Goal: Task Accomplishment & Management: Manage account settings

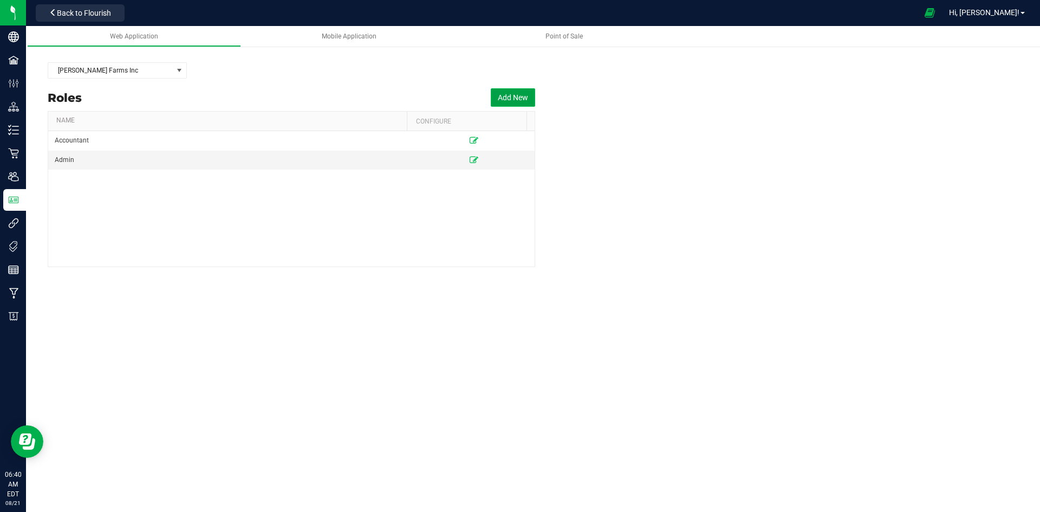
click at [524, 96] on button "Add New" at bounding box center [513, 97] width 44 height 18
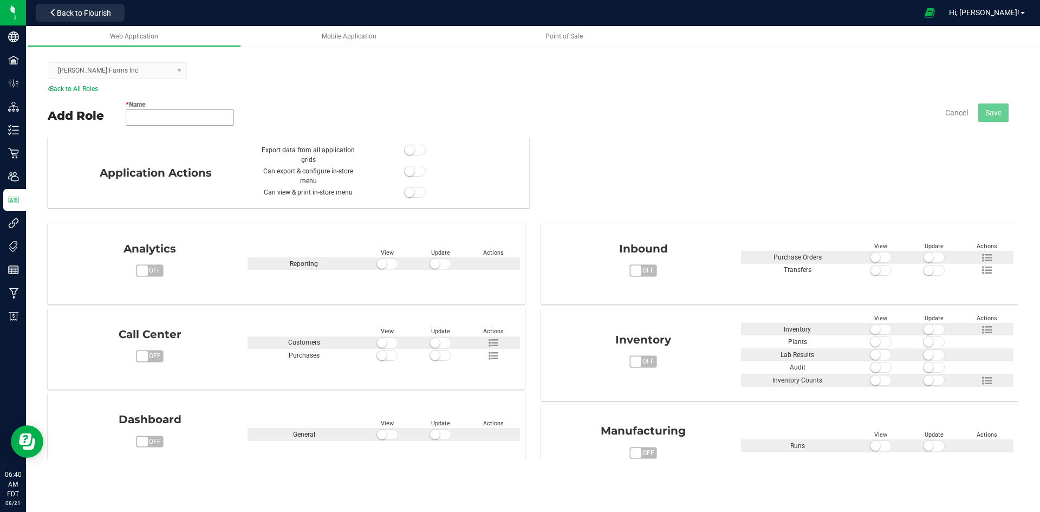
click at [183, 113] on input "* Name" at bounding box center [180, 117] width 108 height 16
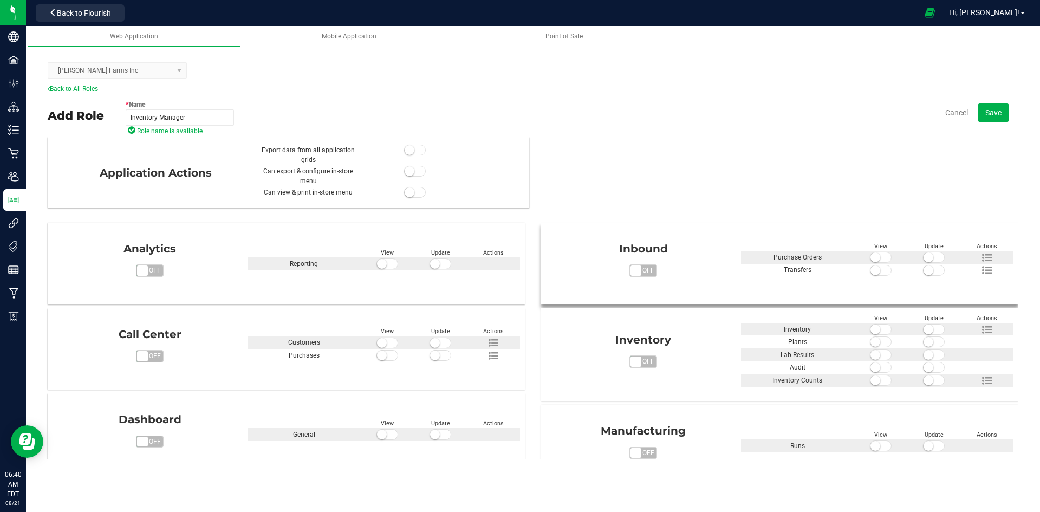
click at [643, 270] on span "off" at bounding box center [649, 270] width 16 height 11
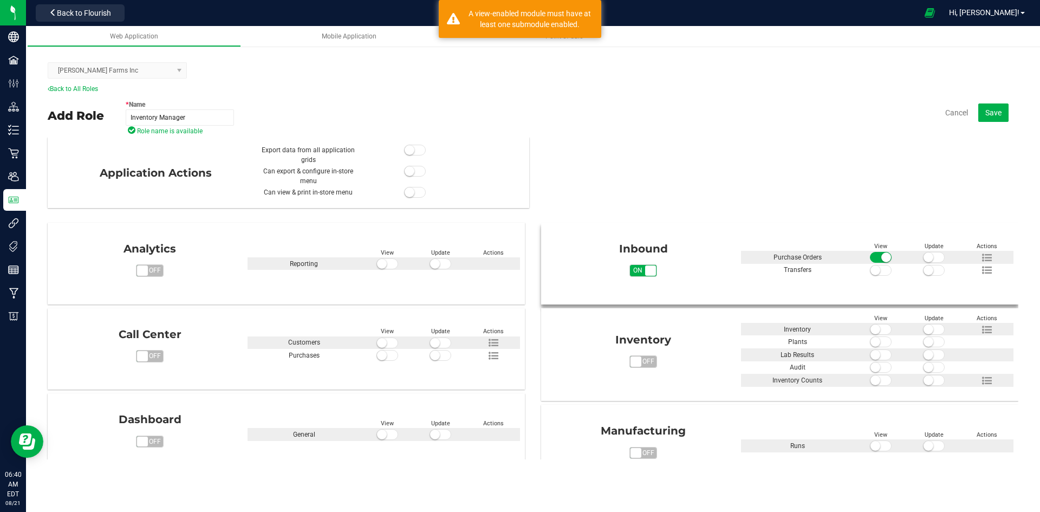
click at [630, 270] on span "on" at bounding box center [638, 270] width 16 height 11
click at [646, 270] on span "off" at bounding box center [649, 270] width 16 height 11
type input "Inventory Manager"
click at [877, 270] on span at bounding box center [881, 270] width 22 height 11
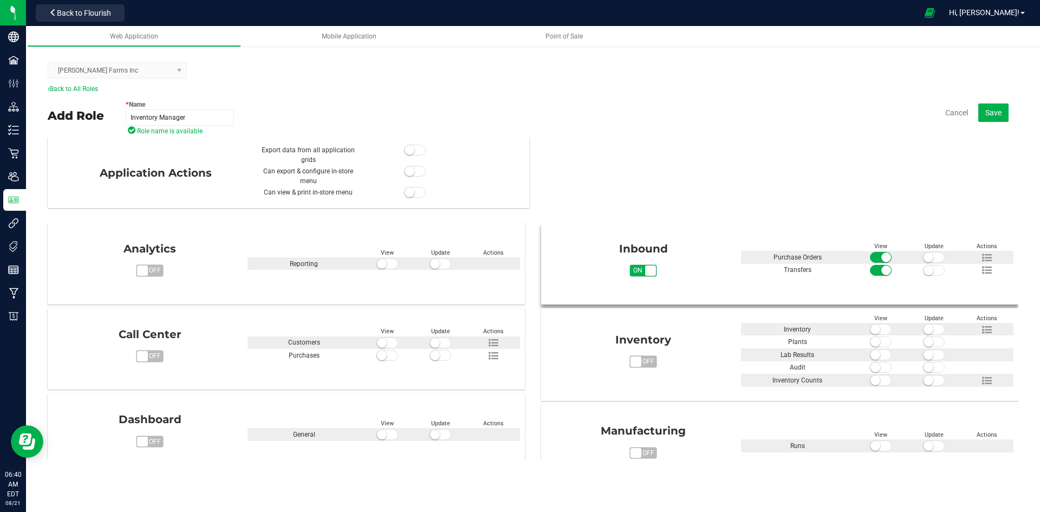
click at [870, 256] on span at bounding box center [881, 257] width 22 height 11
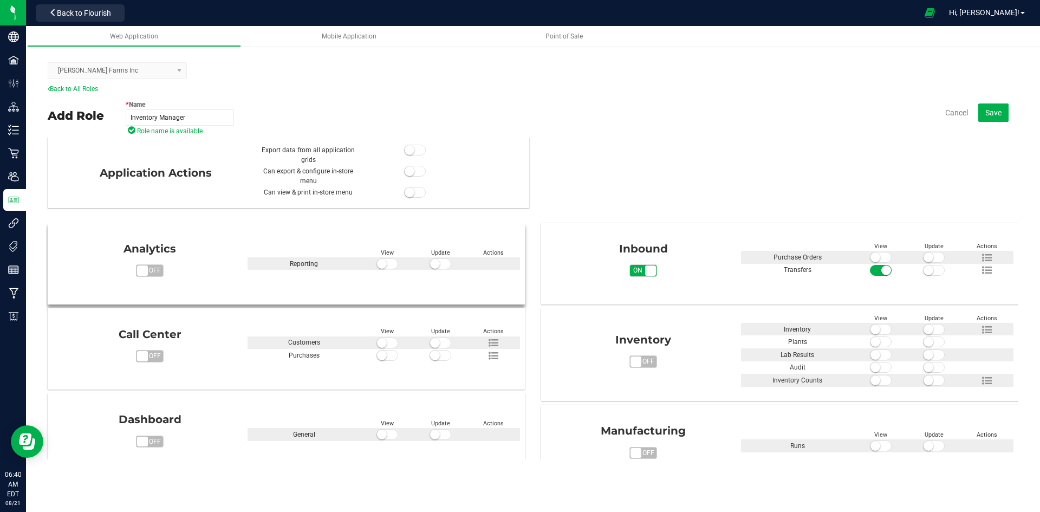
scroll to position [108, 0]
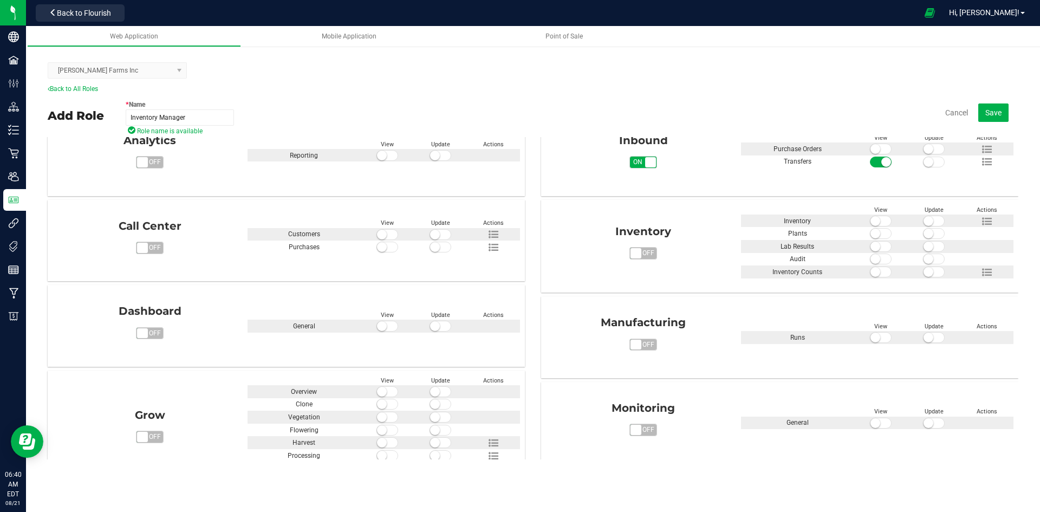
click at [176, 71] on kendo-dropdownlist "[PERSON_NAME] Farms Inc" at bounding box center [117, 70] width 139 height 16
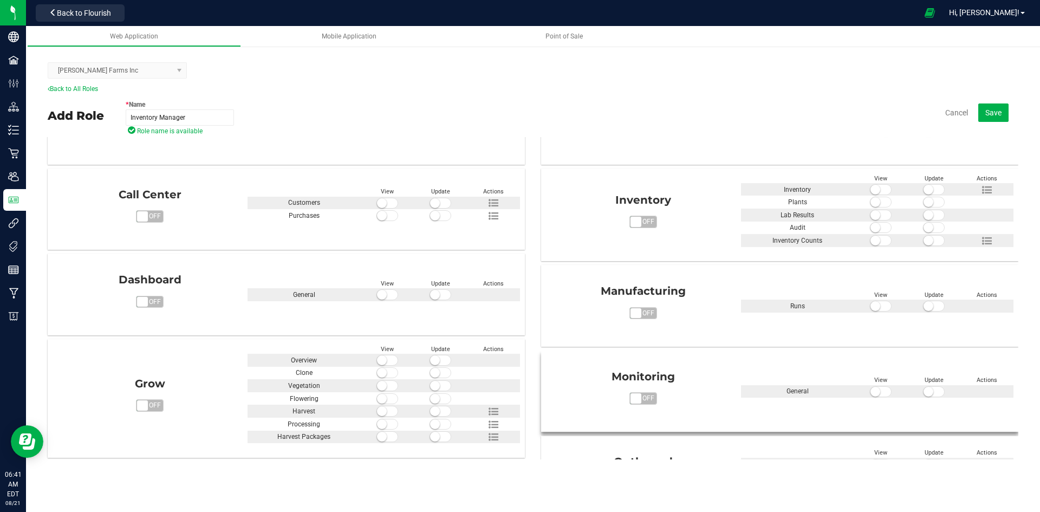
scroll to position [79, 0]
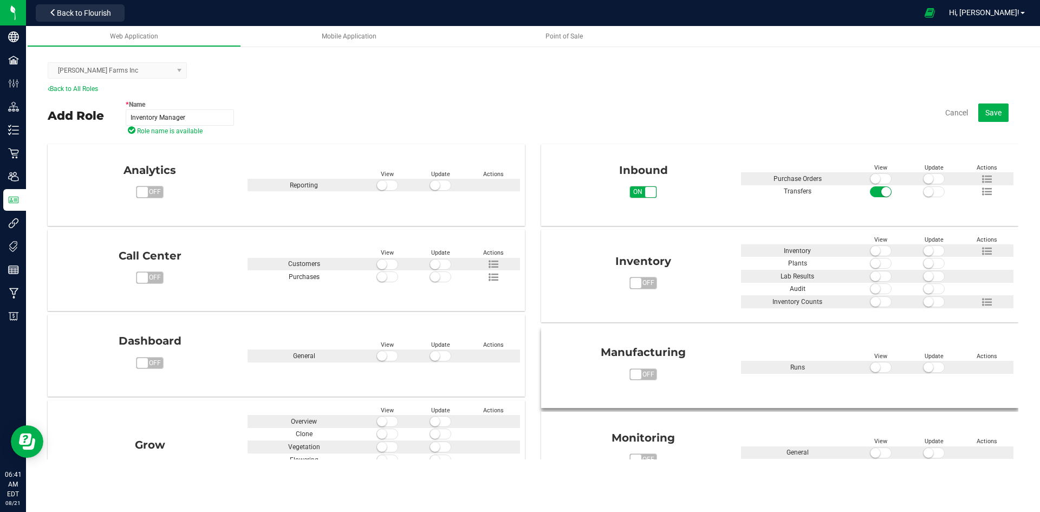
click at [644, 377] on span "off" at bounding box center [649, 374] width 16 height 11
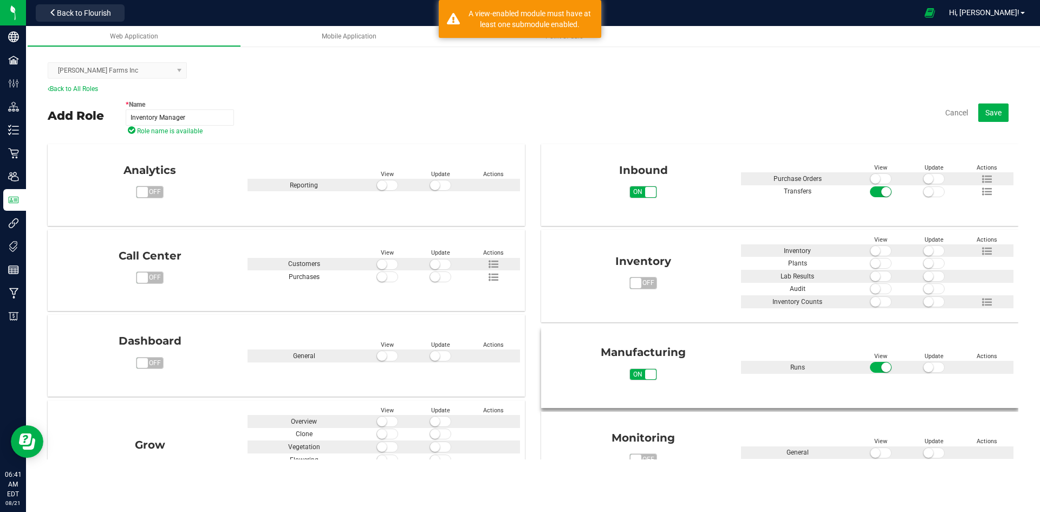
click at [930, 364] on span at bounding box center [934, 367] width 22 height 11
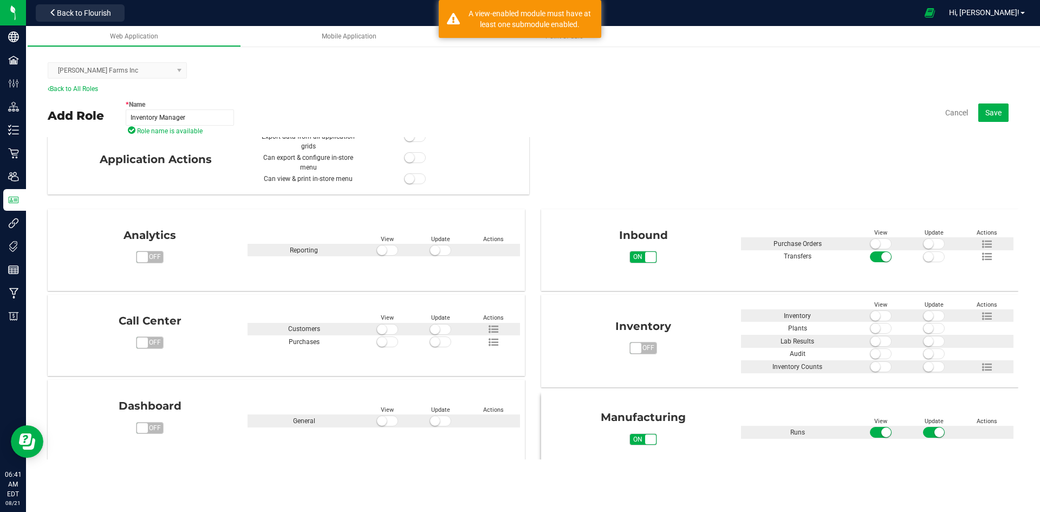
scroll to position [0, 0]
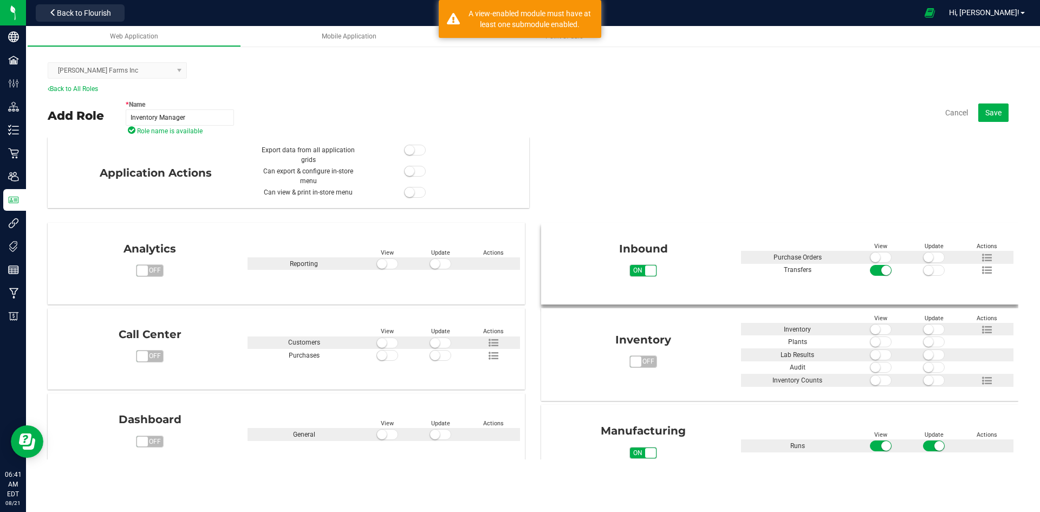
click at [630, 268] on span "on" at bounding box center [638, 270] width 16 height 11
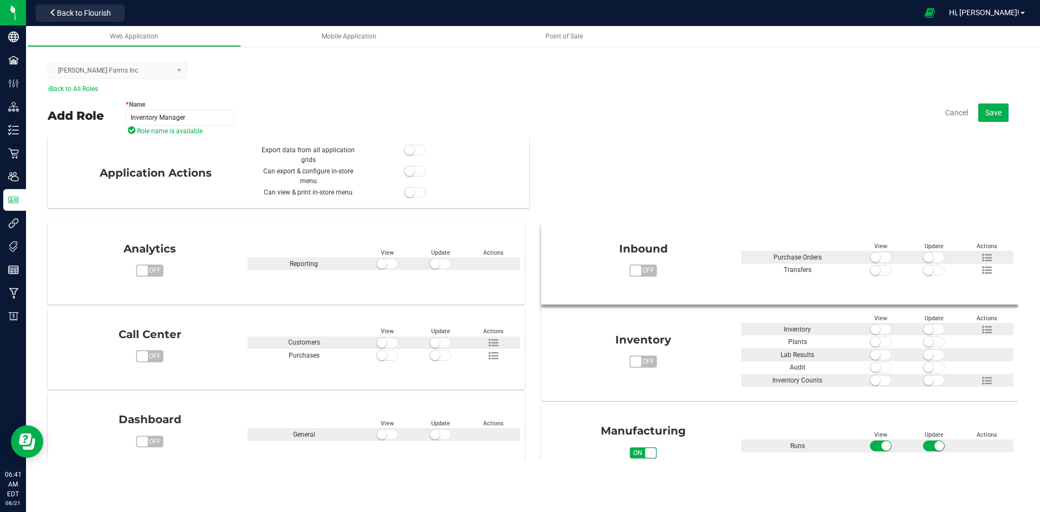
scroll to position [54, 0]
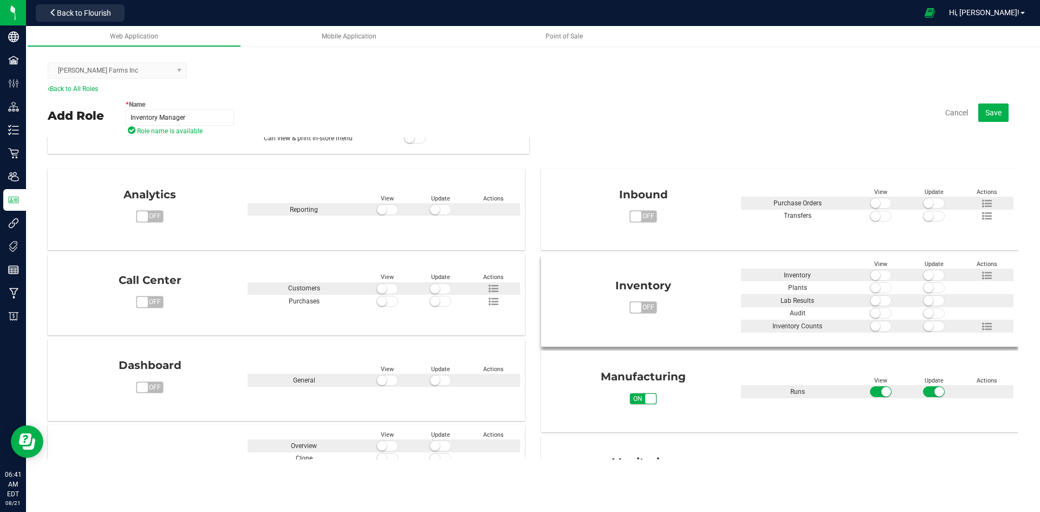
click at [648, 303] on span "off" at bounding box center [649, 307] width 16 height 11
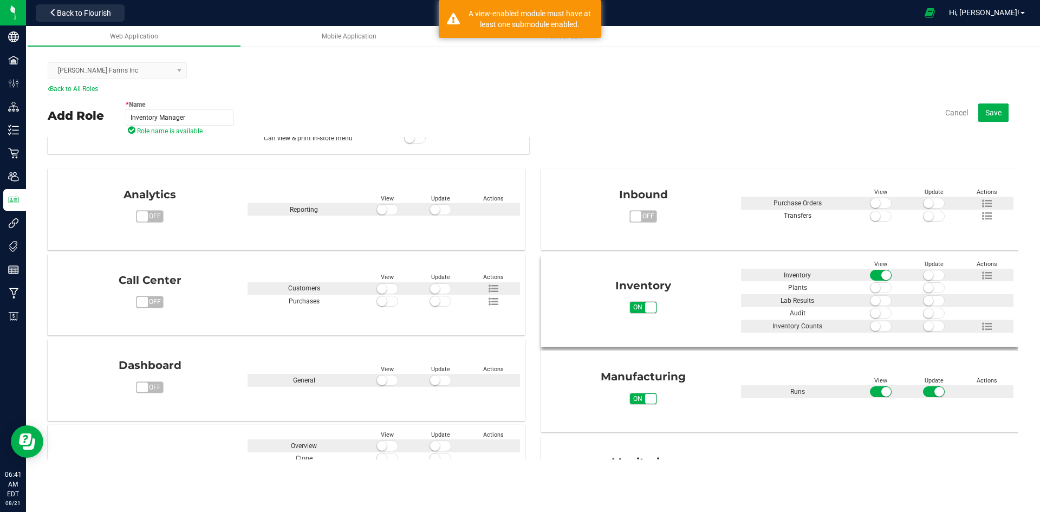
click at [933, 278] on span at bounding box center [934, 275] width 22 height 11
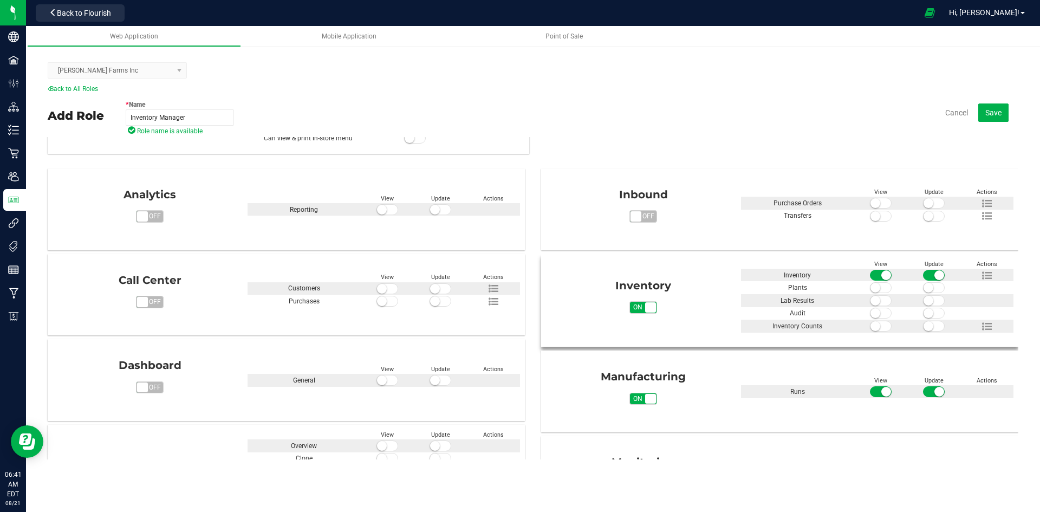
click at [879, 299] on span at bounding box center [881, 300] width 22 height 11
click at [879, 325] on span at bounding box center [881, 326] width 22 height 11
click at [931, 322] on span at bounding box center [934, 326] width 22 height 11
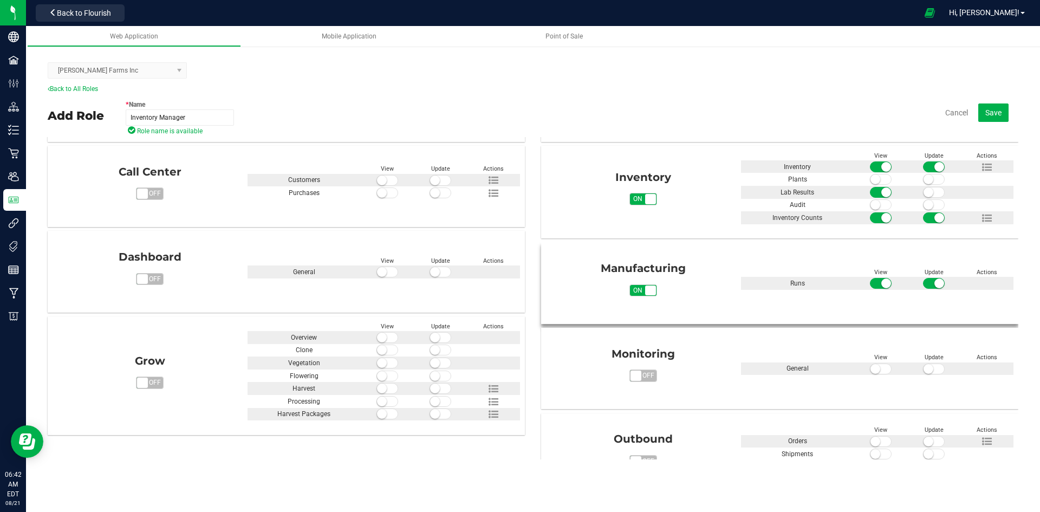
scroll to position [108, 0]
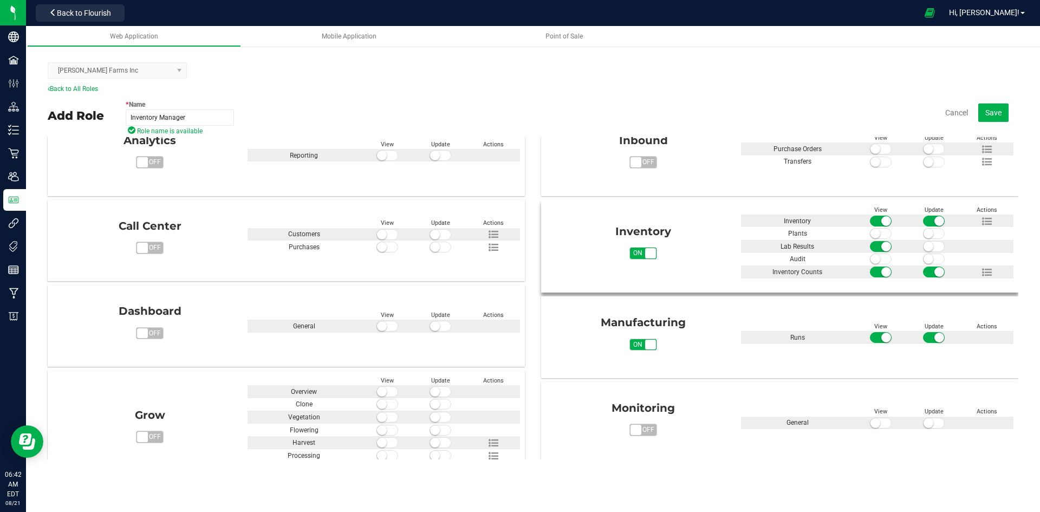
click at [877, 258] on span at bounding box center [881, 258] width 22 height 11
click at [929, 258] on span at bounding box center [934, 258] width 22 height 11
click at [982, 222] on icon at bounding box center [987, 222] width 10 height 10
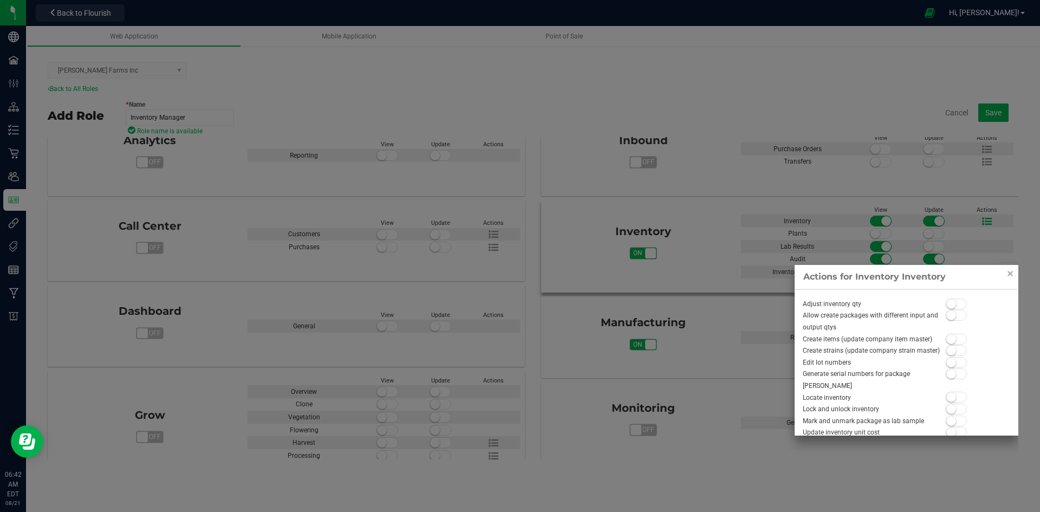
scroll to position [89, 0]
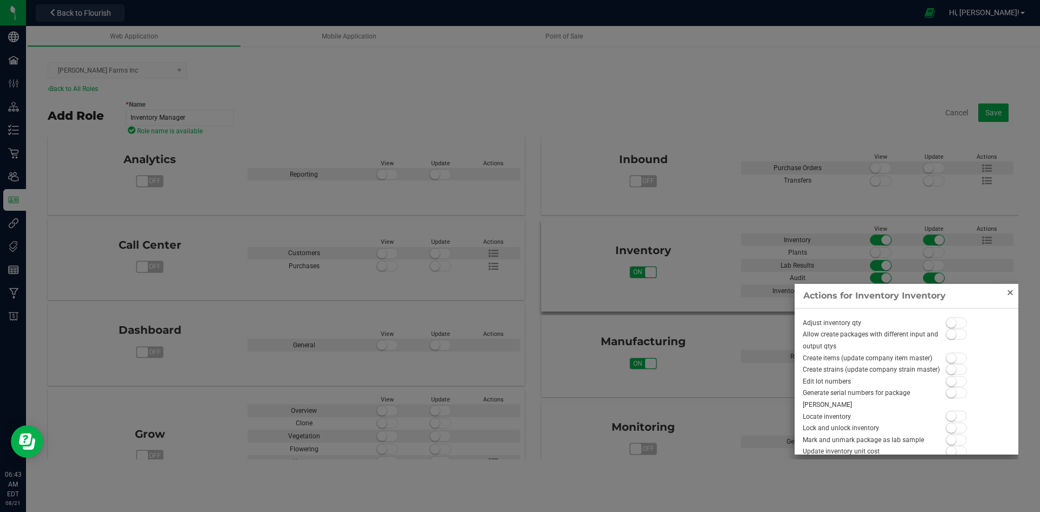
click at [1008, 290] on link "Close" at bounding box center [1009, 292] width 13 height 13
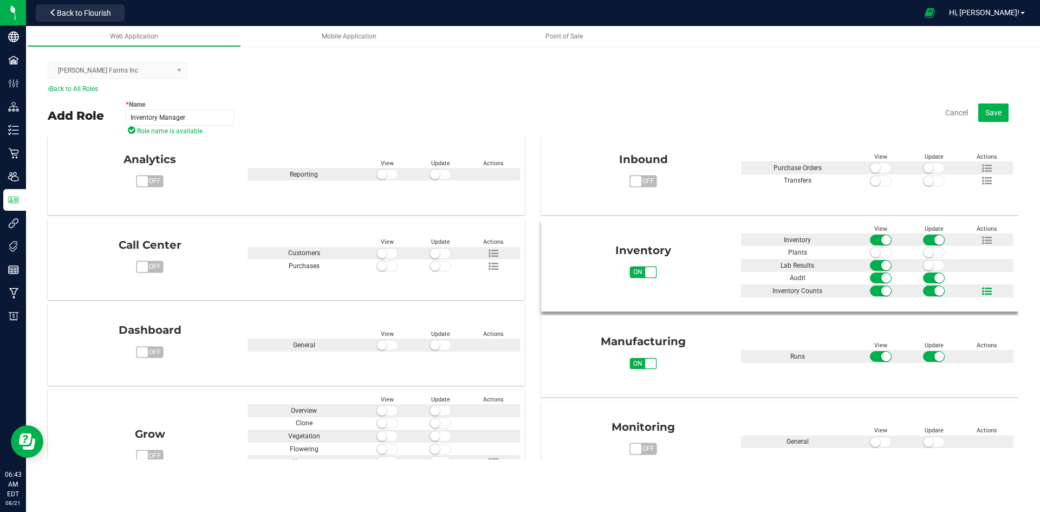
click at [988, 292] on span at bounding box center [986, 291] width 37 height 12
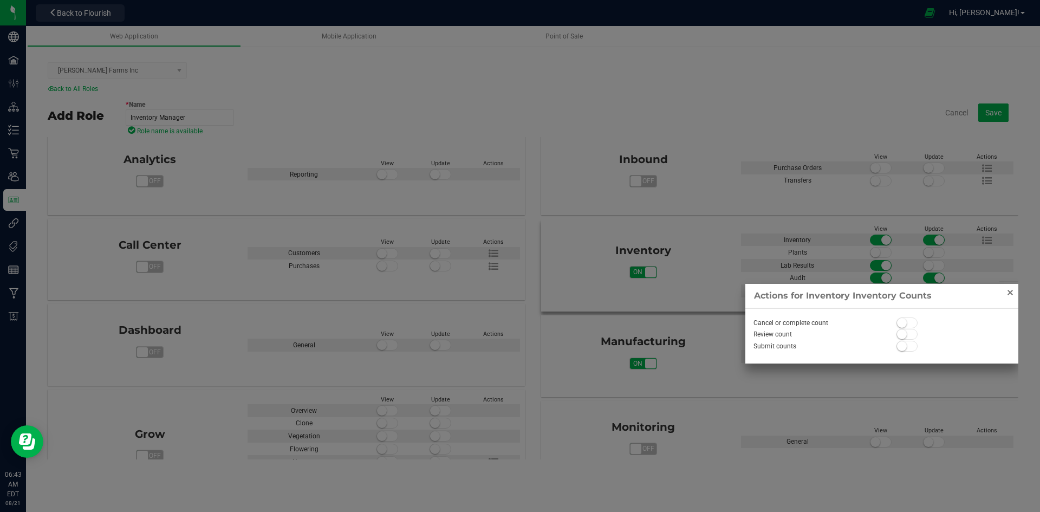
click at [1013, 291] on link "Close" at bounding box center [1009, 292] width 13 height 13
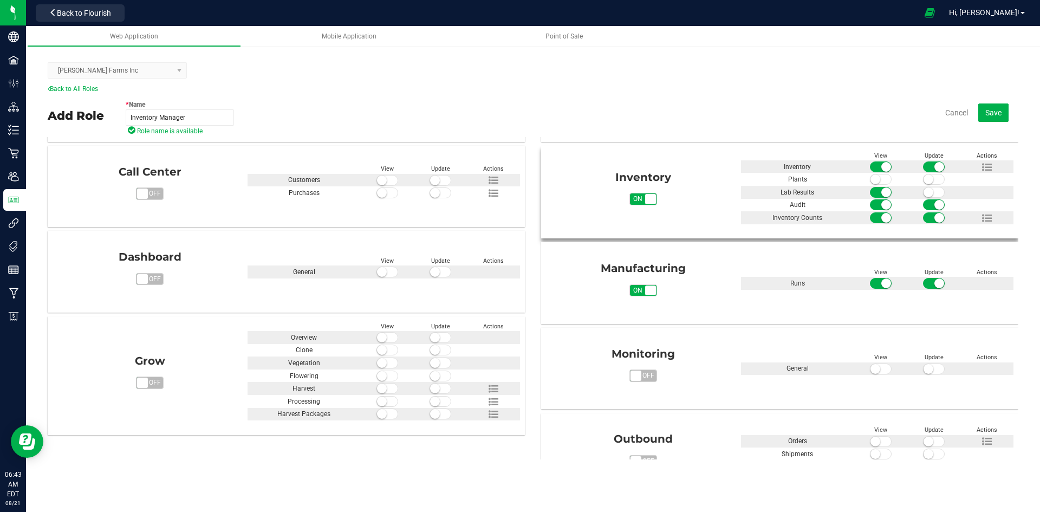
scroll to position [108, 0]
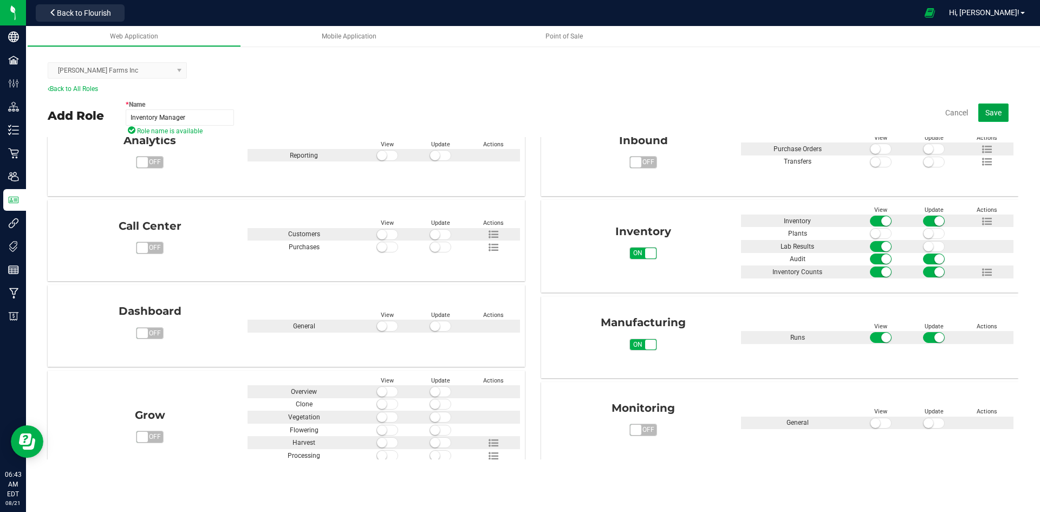
click at [1003, 117] on button "Save" at bounding box center [993, 112] width 30 height 18
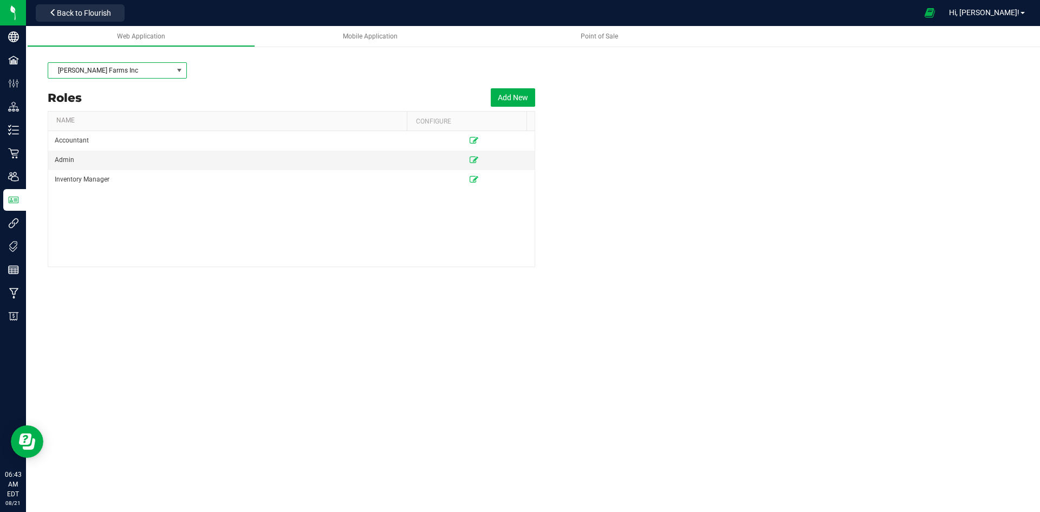
click at [181, 71] on span at bounding box center [179, 70] width 9 height 9
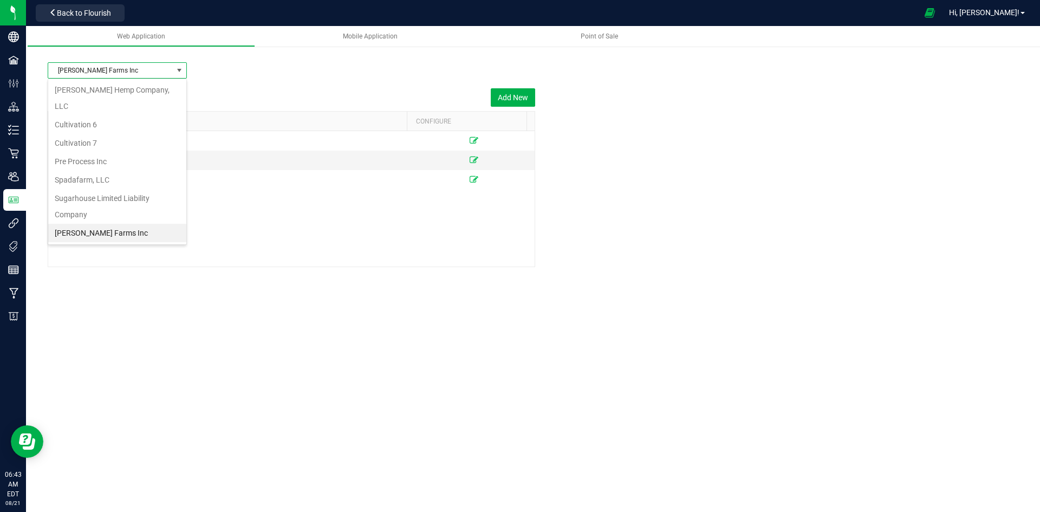
scroll to position [16, 139]
click at [178, 91] on li "[PERSON_NAME] Hemp Company, LLC" at bounding box center [117, 98] width 138 height 35
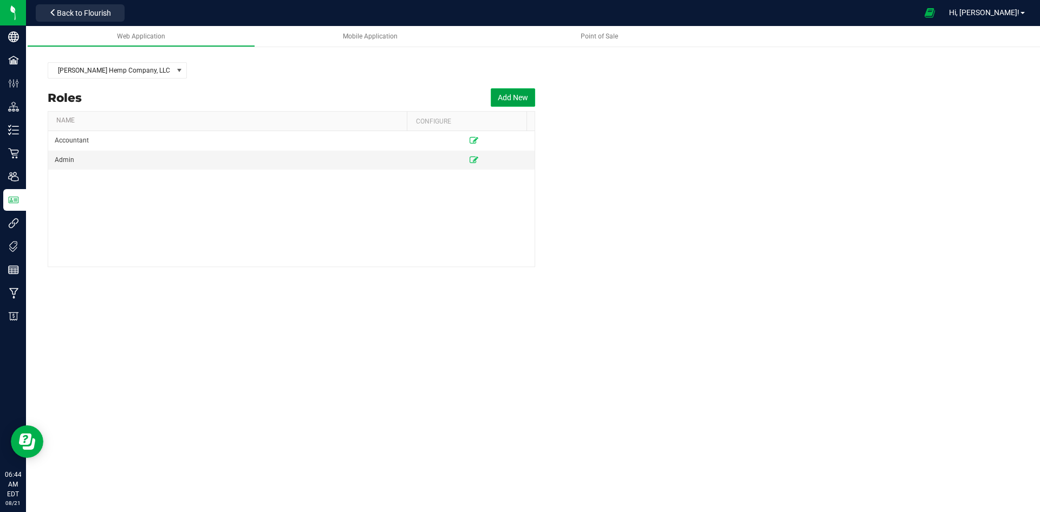
click at [530, 97] on button "Add New" at bounding box center [513, 97] width 44 height 18
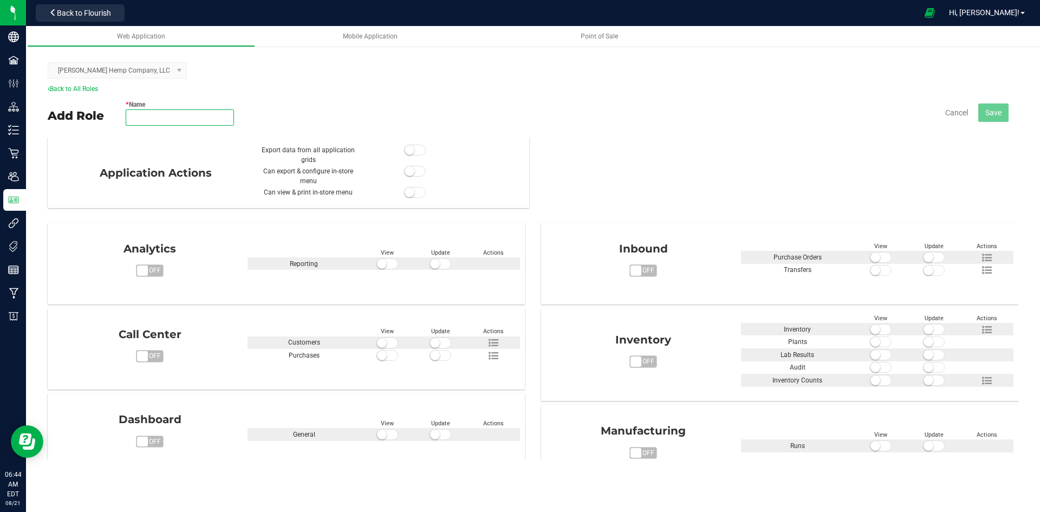
click at [199, 118] on input "* Name" at bounding box center [180, 117] width 108 height 16
type input "Inventory Manager"
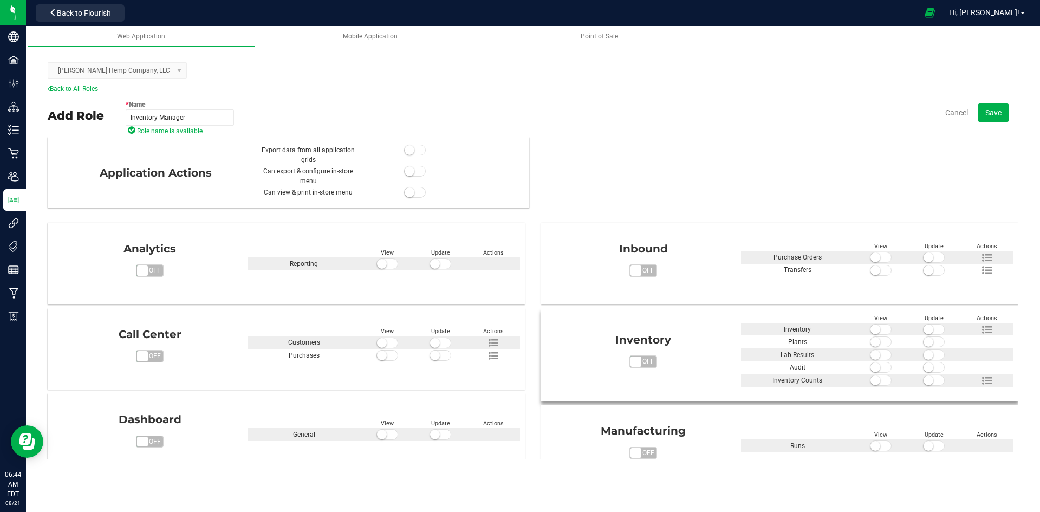
click at [878, 327] on span at bounding box center [881, 329] width 22 height 11
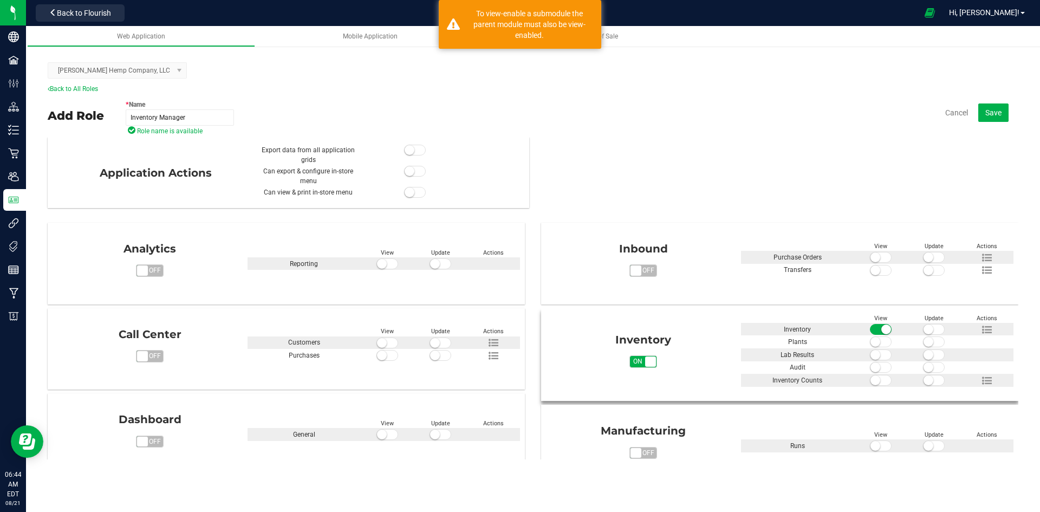
click at [929, 328] on span at bounding box center [934, 329] width 22 height 11
click at [876, 357] on span at bounding box center [881, 354] width 22 height 11
click at [878, 367] on span at bounding box center [881, 367] width 22 height 11
click at [927, 369] on span at bounding box center [934, 367] width 22 height 11
click at [876, 384] on span at bounding box center [881, 380] width 22 height 11
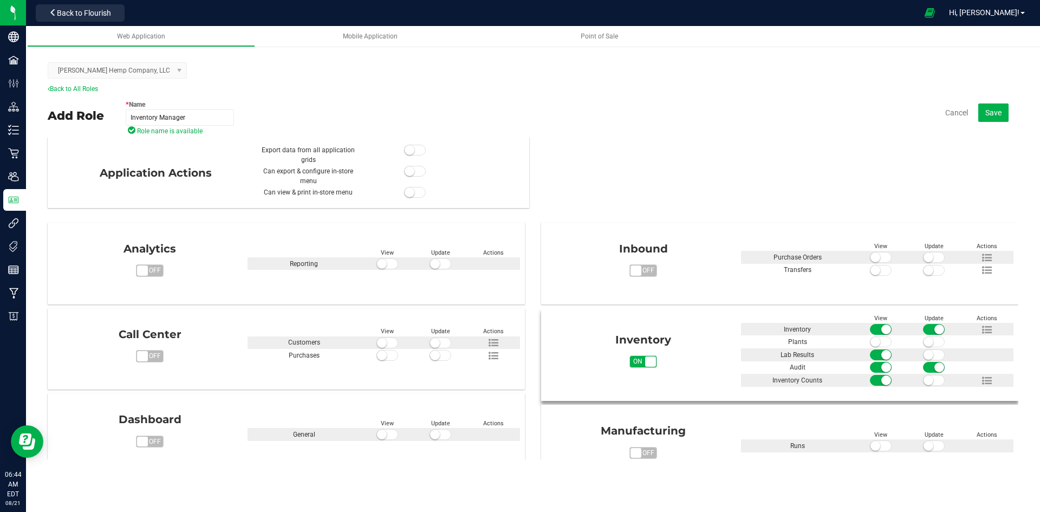
click at [928, 382] on span at bounding box center [934, 380] width 22 height 11
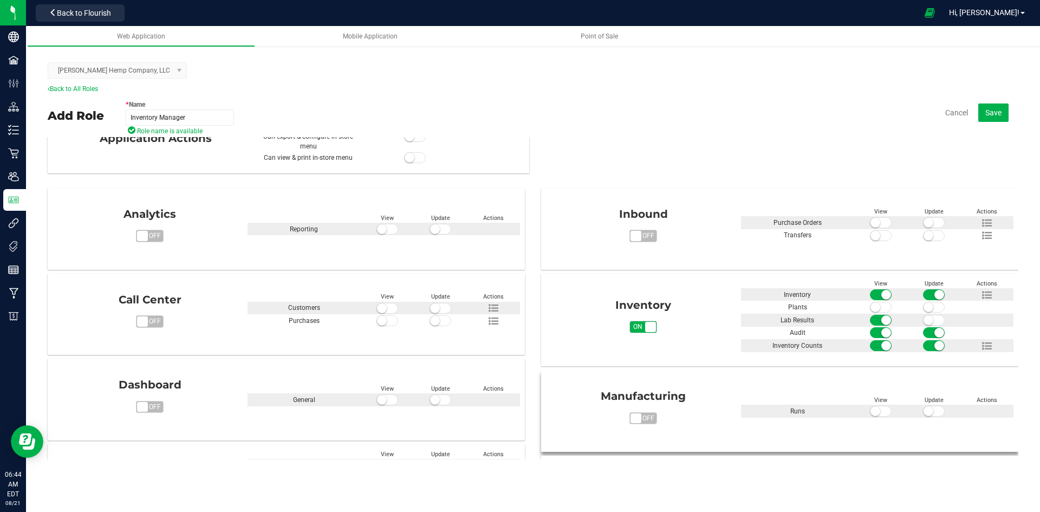
scroll to position [108, 0]
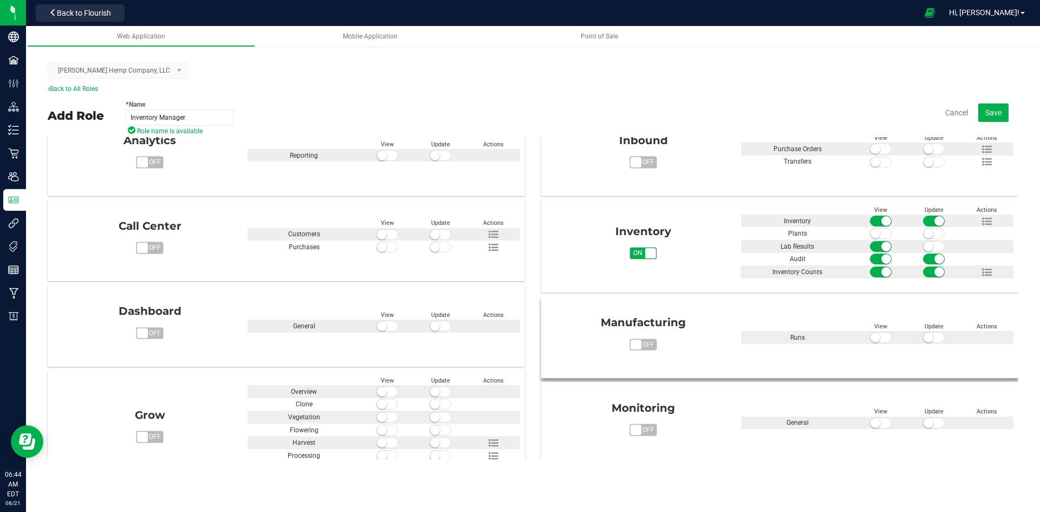
click at [877, 341] on span at bounding box center [881, 337] width 22 height 11
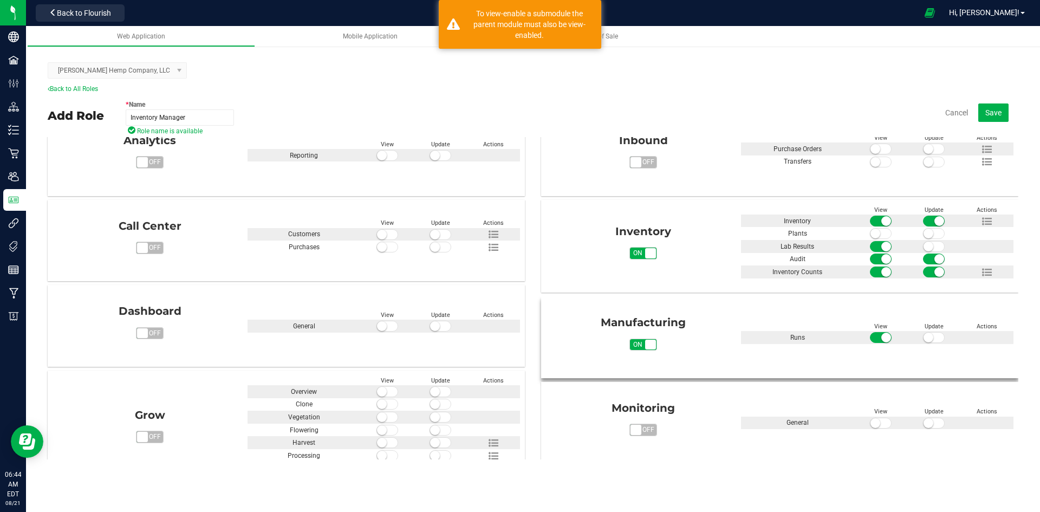
click at [931, 337] on span at bounding box center [934, 337] width 22 height 11
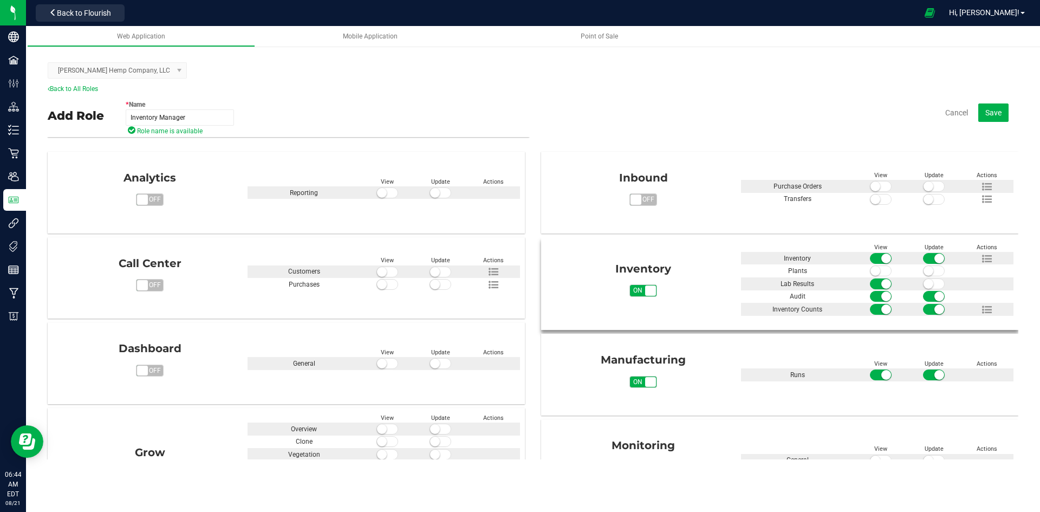
scroll to position [0, 0]
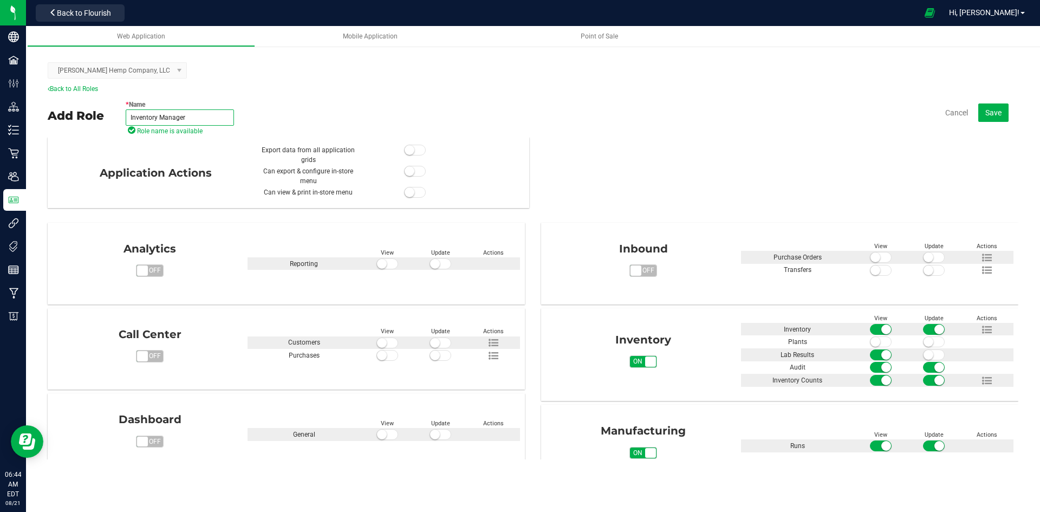
drag, startPoint x: 99, startPoint y: 114, endPoint x: 57, endPoint y: 112, distance: 41.8
click at [57, 112] on div "Add Role * Name Inventory Manager Role name is available Cancel Save" at bounding box center [533, 115] width 970 height 43
click at [985, 114] on button "Save" at bounding box center [993, 112] width 30 height 18
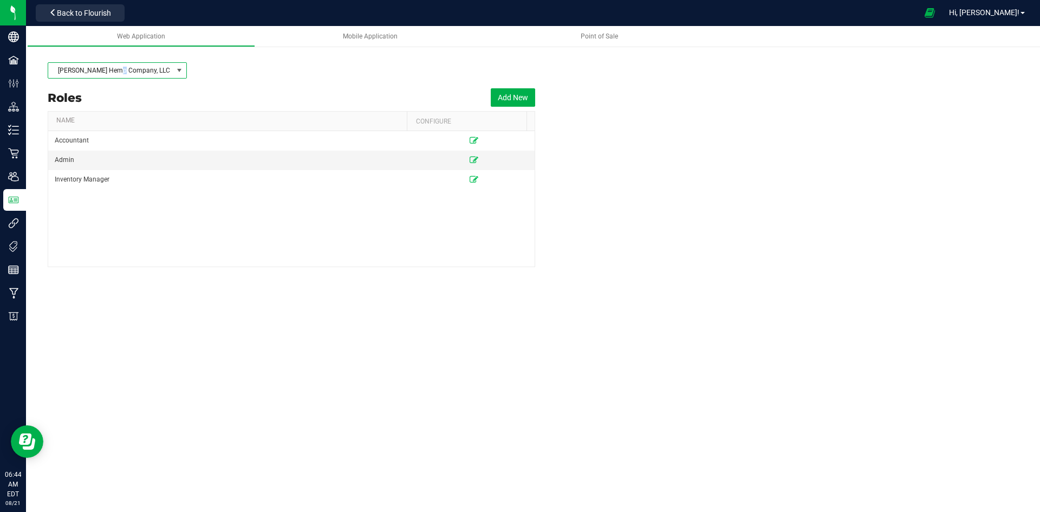
click at [122, 70] on span "[PERSON_NAME] Hemp Company, LLC" at bounding box center [110, 70] width 125 height 15
click at [117, 152] on li "Pre Process Inc" at bounding box center [117, 161] width 138 height 18
click at [497, 105] on button "Add New" at bounding box center [513, 97] width 44 height 18
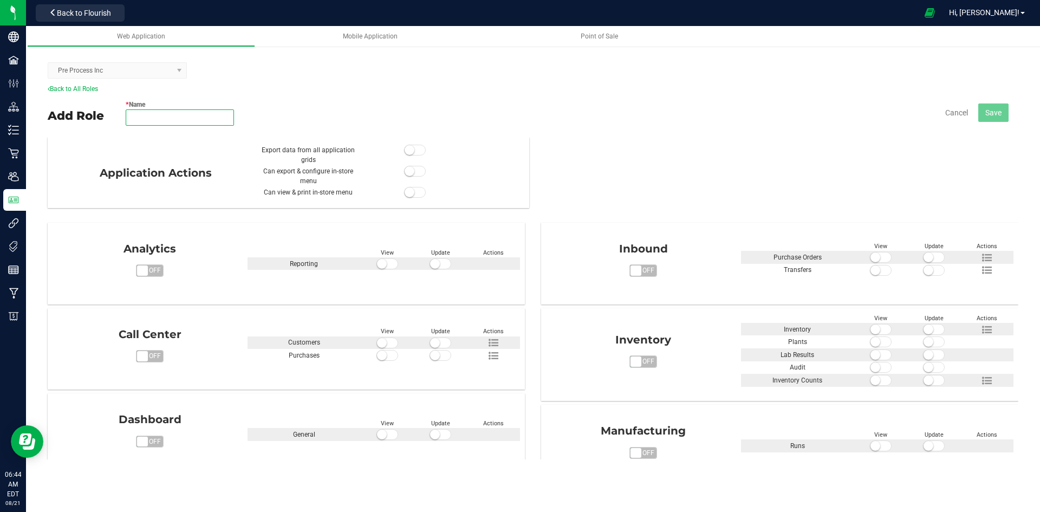
click at [133, 122] on input "* Name" at bounding box center [180, 117] width 108 height 16
paste input "Inventory Manager"
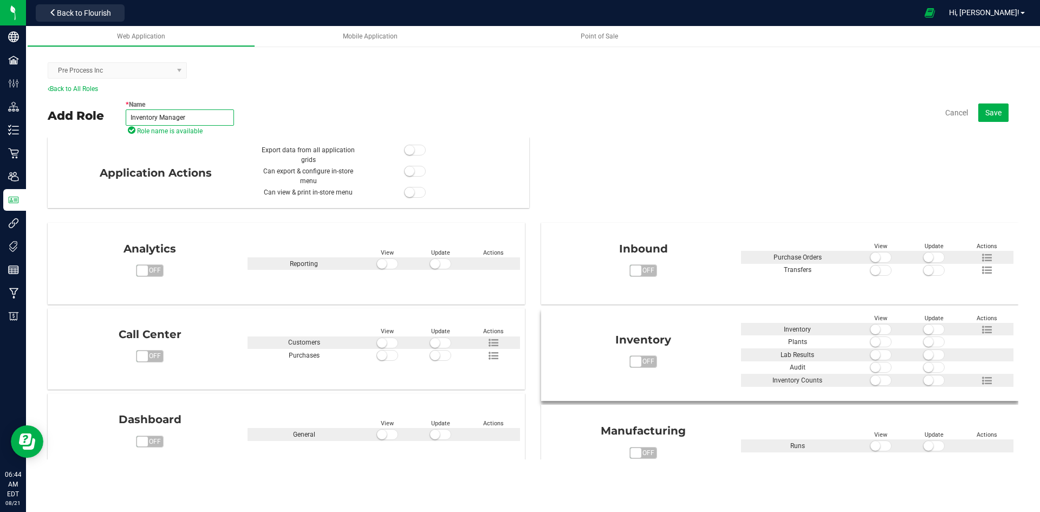
type input "Inventory Manager"
click at [874, 326] on span at bounding box center [881, 329] width 22 height 11
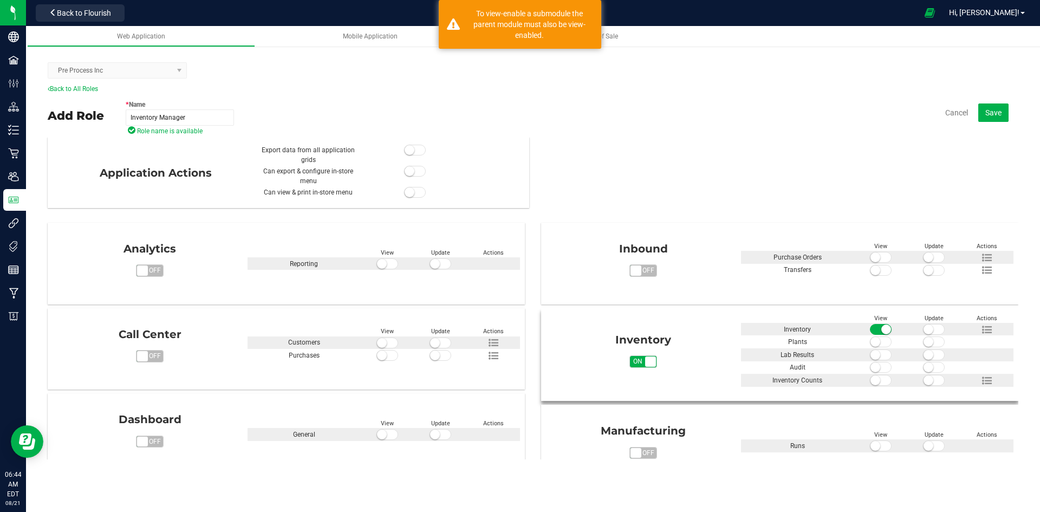
click at [930, 328] on span at bounding box center [934, 329] width 22 height 11
click at [878, 355] on span at bounding box center [881, 354] width 22 height 11
click at [880, 367] on span at bounding box center [881, 367] width 22 height 11
click at [931, 368] on span at bounding box center [934, 367] width 22 height 11
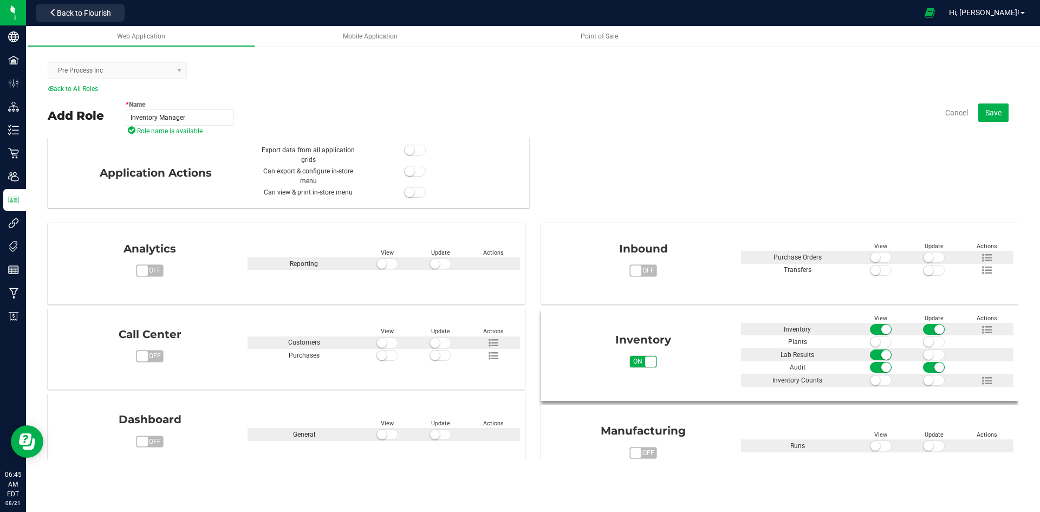
drag, startPoint x: 878, startPoint y: 381, endPoint x: 909, endPoint y: 381, distance: 31.4
click at [881, 383] on span at bounding box center [881, 380] width 22 height 11
click at [930, 381] on span at bounding box center [934, 380] width 22 height 11
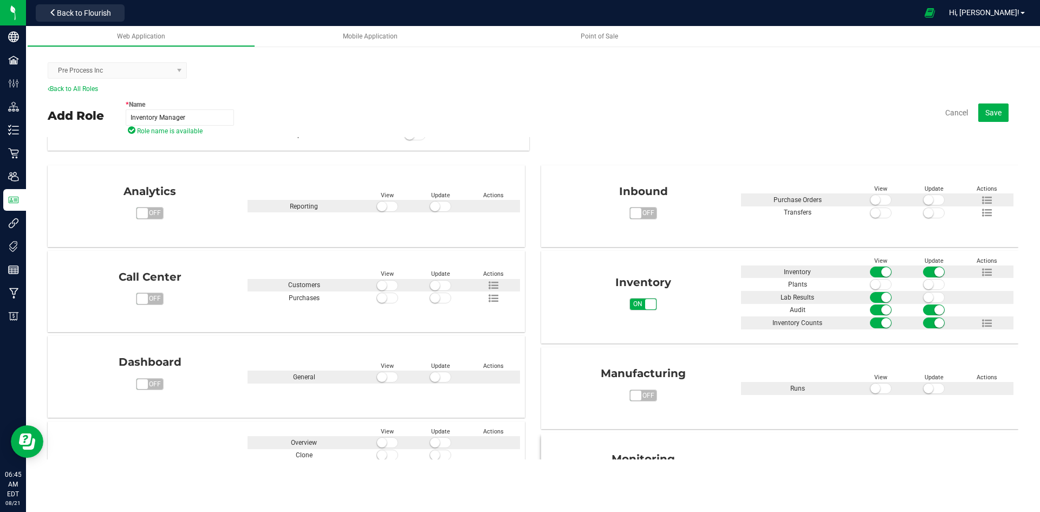
scroll to position [162, 0]
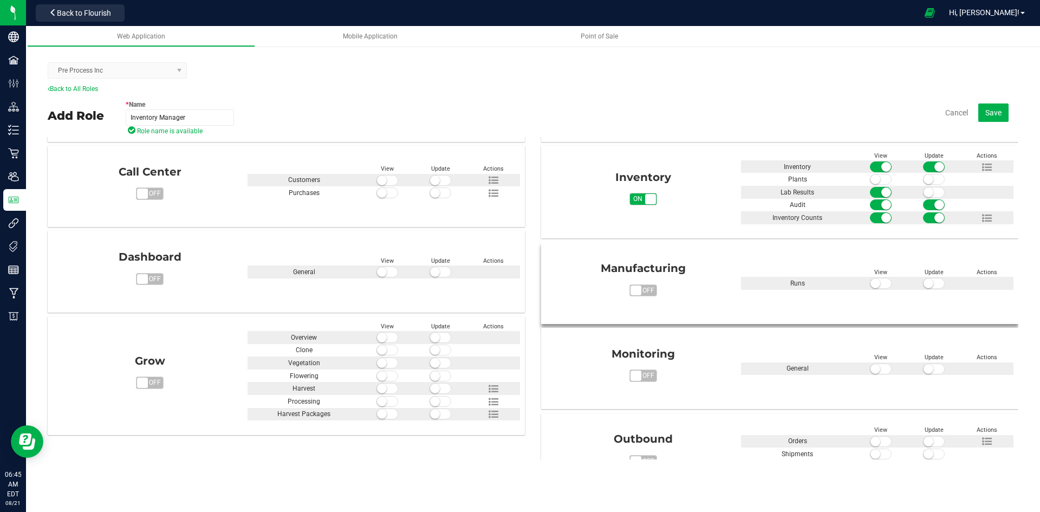
click at [877, 283] on span at bounding box center [881, 283] width 22 height 11
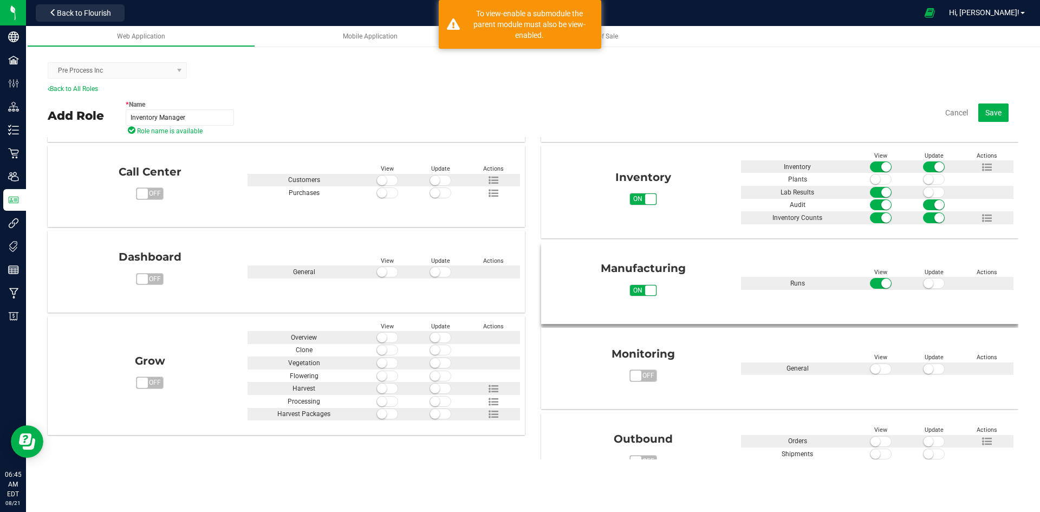
click at [928, 283] on span at bounding box center [934, 283] width 22 height 11
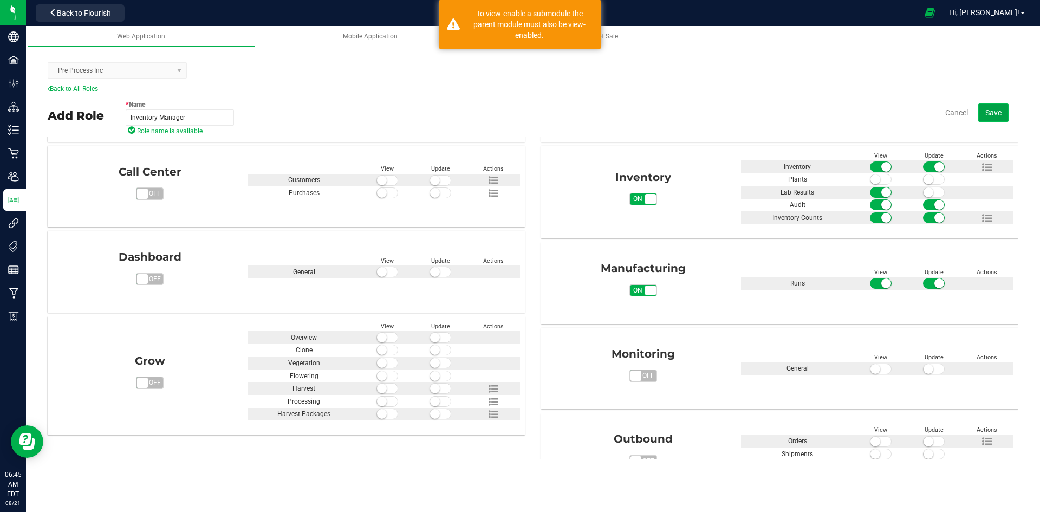
click at [989, 111] on span "Save" at bounding box center [993, 112] width 16 height 9
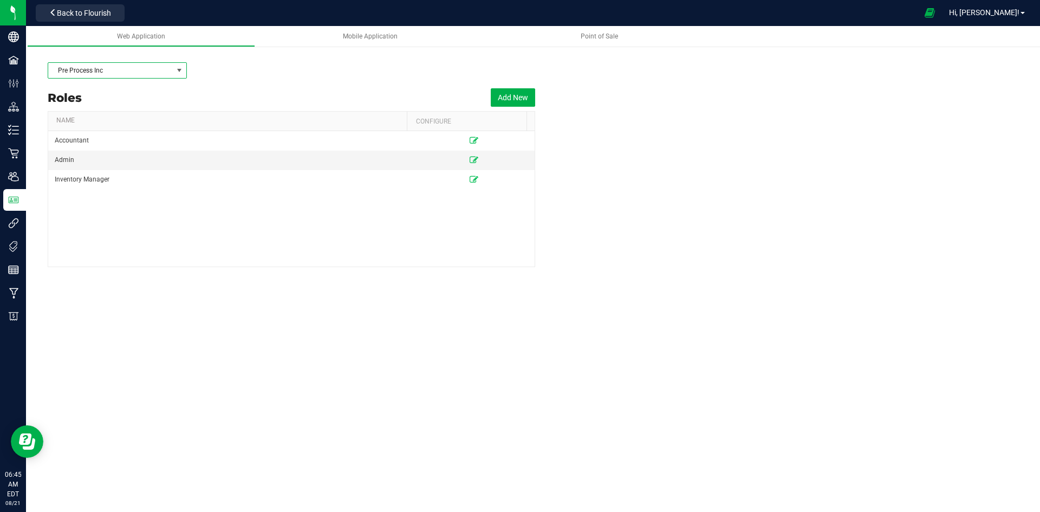
click at [155, 68] on span "Pre Process Inc" at bounding box center [110, 70] width 125 height 15
click at [133, 171] on li "Spadafarm, LLC" at bounding box center [117, 180] width 138 height 18
click at [507, 103] on button "Add New" at bounding box center [513, 97] width 44 height 18
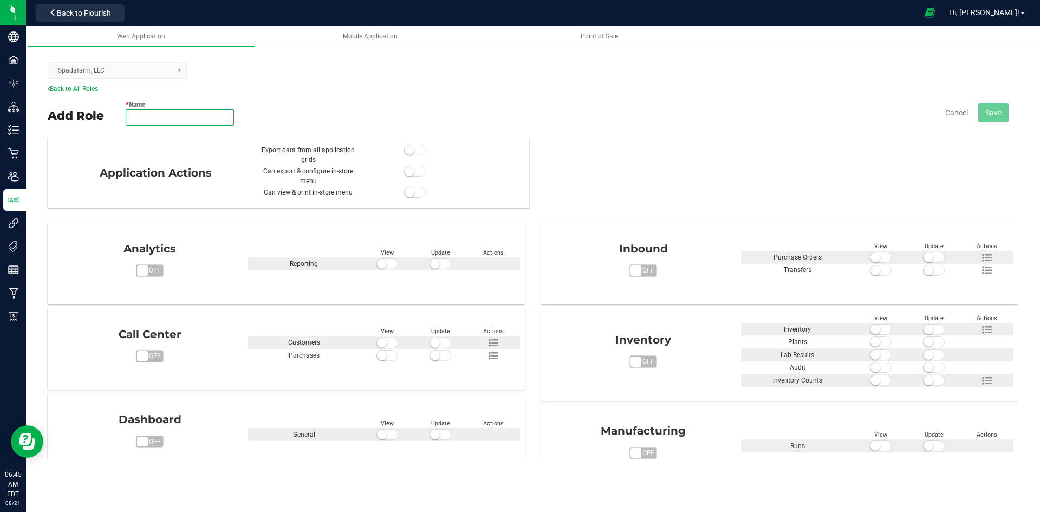
click at [166, 115] on input "* Name" at bounding box center [180, 117] width 108 height 16
paste input "Inventory Manager"
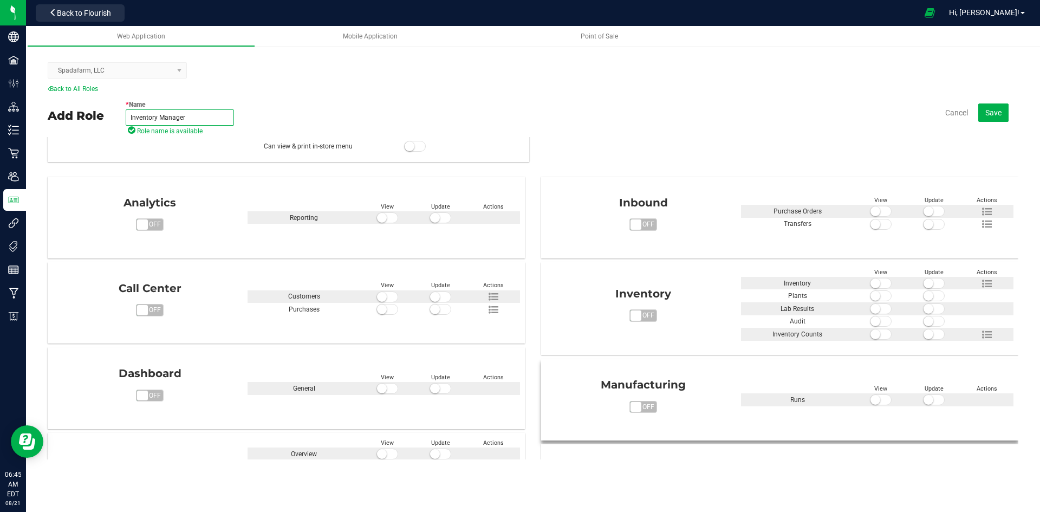
scroll to position [108, 0]
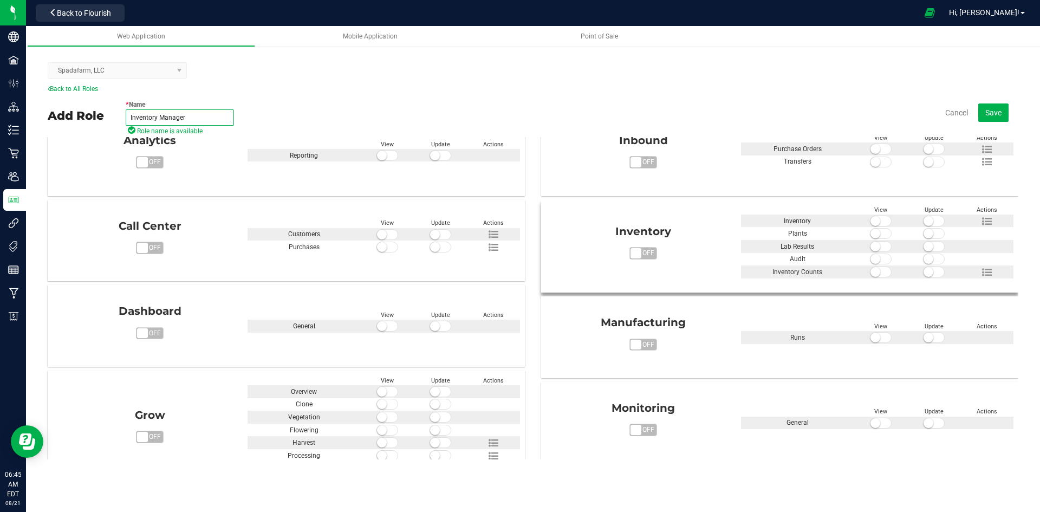
type input "Inventory Manager"
drag, startPoint x: 878, startPoint y: 221, endPoint x: 971, endPoint y: 228, distance: 92.8
click at [882, 221] on span at bounding box center [881, 221] width 22 height 11
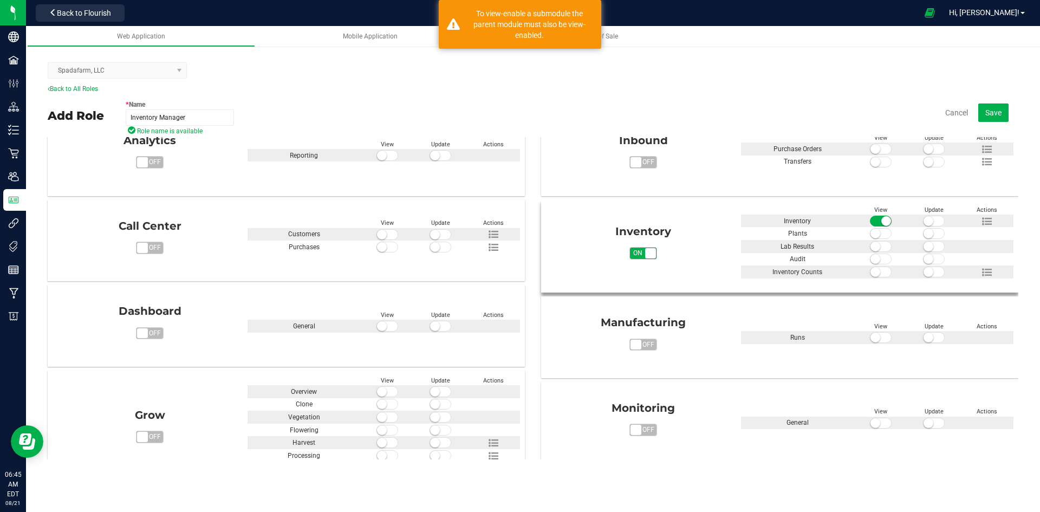
click at [931, 220] on span at bounding box center [934, 221] width 22 height 11
click at [875, 245] on span at bounding box center [881, 246] width 22 height 11
click at [880, 258] on span at bounding box center [881, 258] width 22 height 11
click at [935, 258] on span at bounding box center [934, 258] width 22 height 11
click at [875, 276] on span at bounding box center [881, 271] width 22 height 11
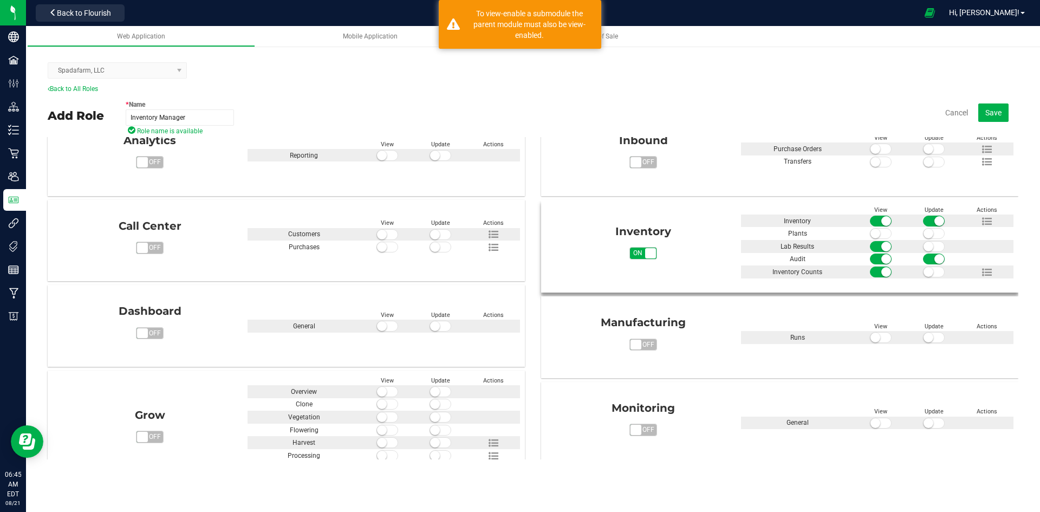
click at [930, 276] on span at bounding box center [934, 271] width 22 height 11
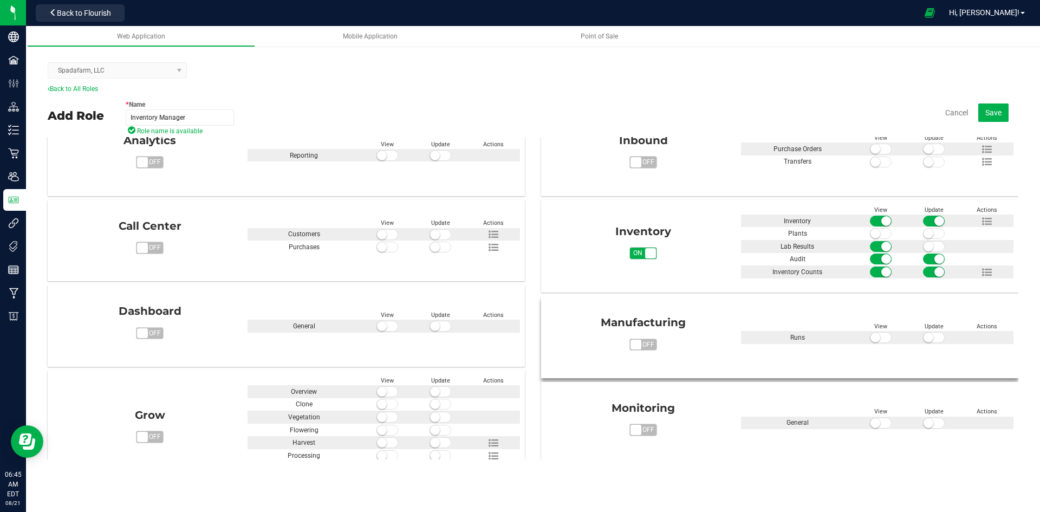
click at [877, 338] on span at bounding box center [881, 337] width 22 height 11
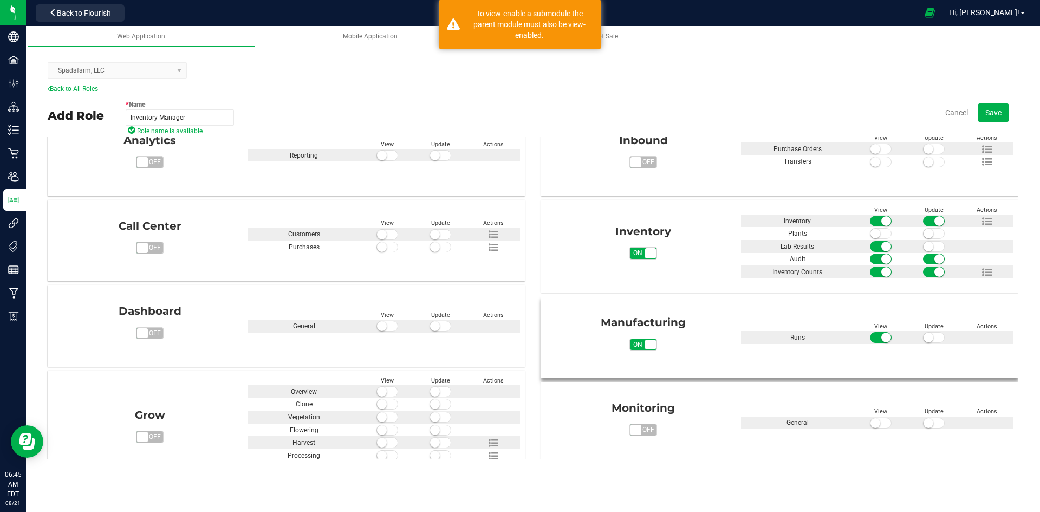
click at [931, 338] on span at bounding box center [934, 337] width 22 height 11
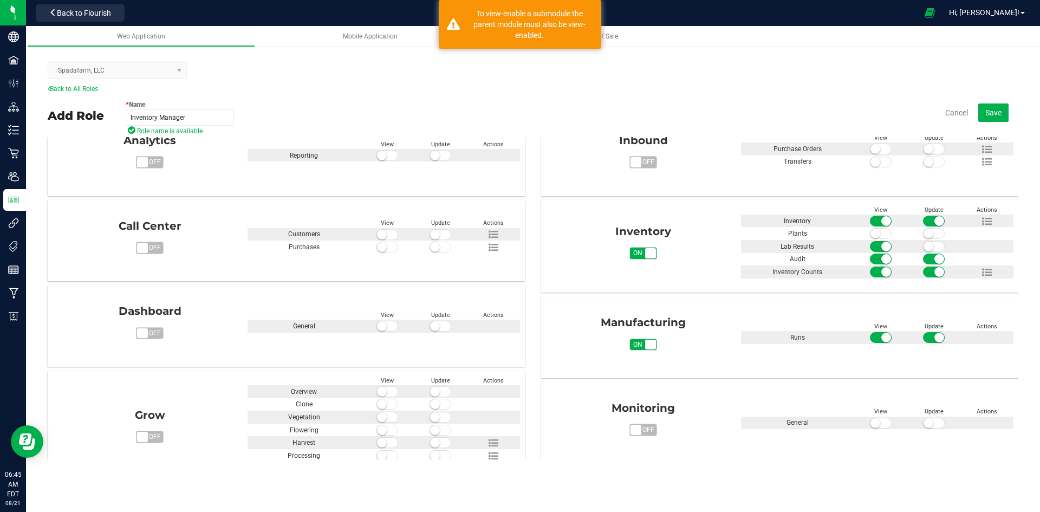
click at [997, 122] on div "* Name Inventory Manager Role name is available Cancel Save" at bounding box center [572, 113] width 892 height 38
click at [996, 119] on button "Save" at bounding box center [993, 112] width 30 height 18
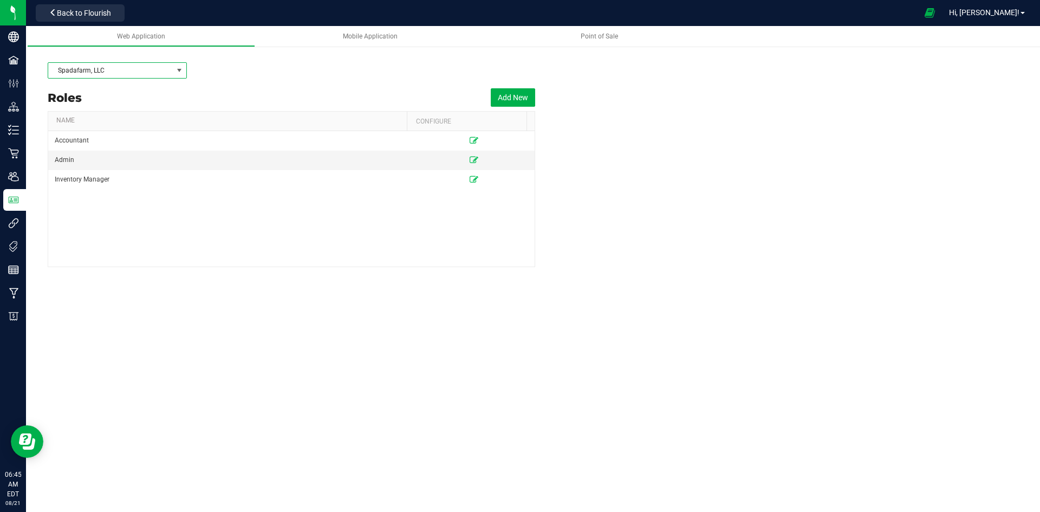
click at [173, 72] on span at bounding box center [180, 70] width 14 height 15
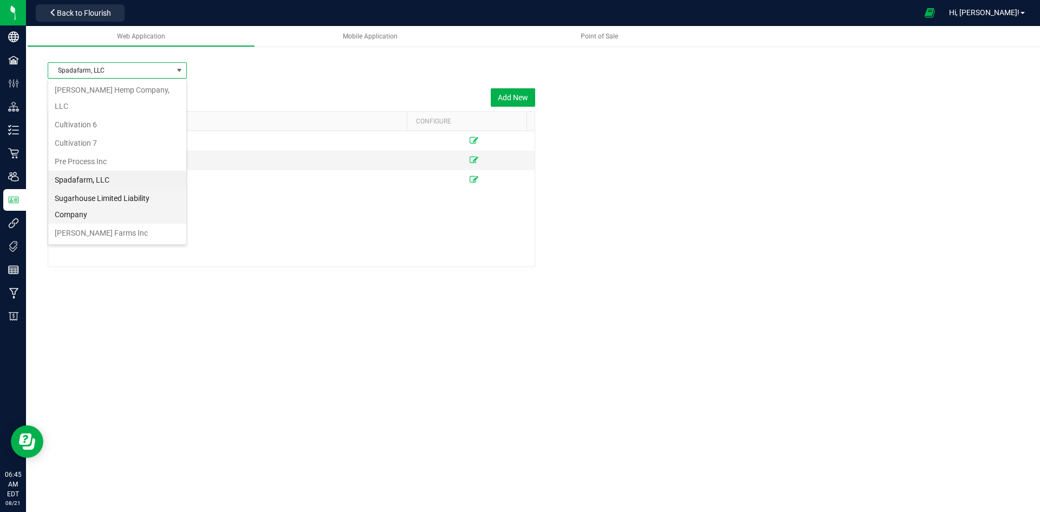
click at [140, 189] on li "Sugarhouse Limited Liability Company" at bounding box center [117, 206] width 138 height 35
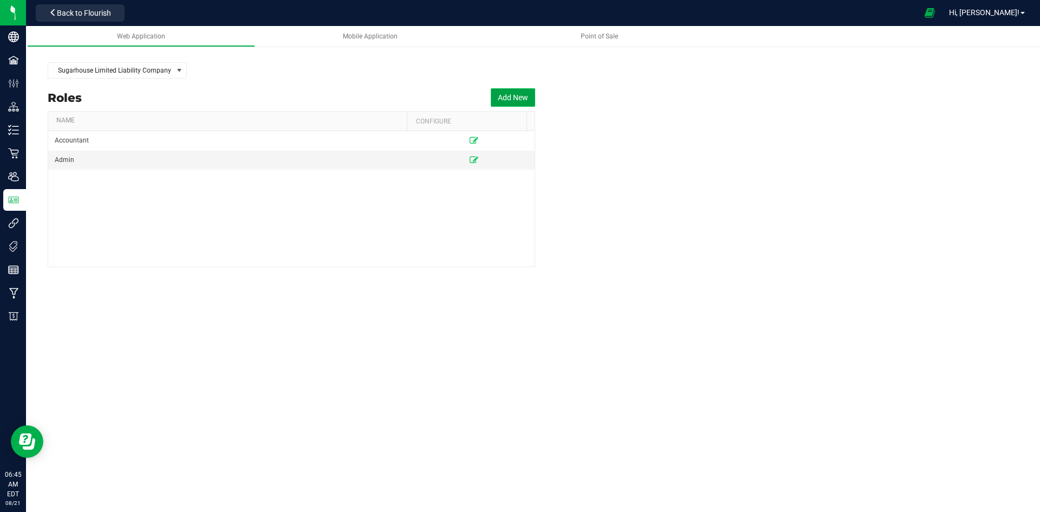
click at [491, 93] on button "Add New" at bounding box center [513, 97] width 44 height 18
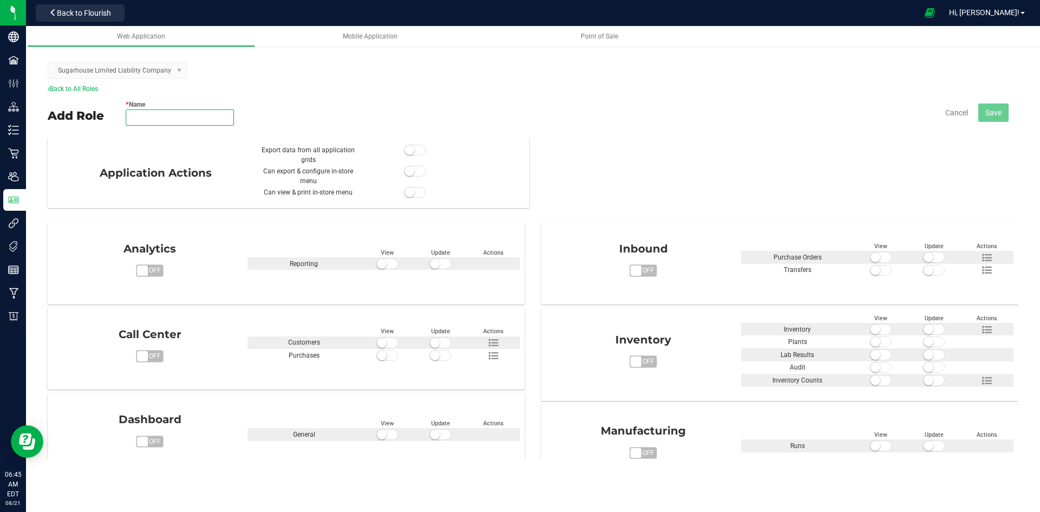
click at [183, 114] on input "* Name" at bounding box center [180, 117] width 108 height 16
type input "Inventory Manager"
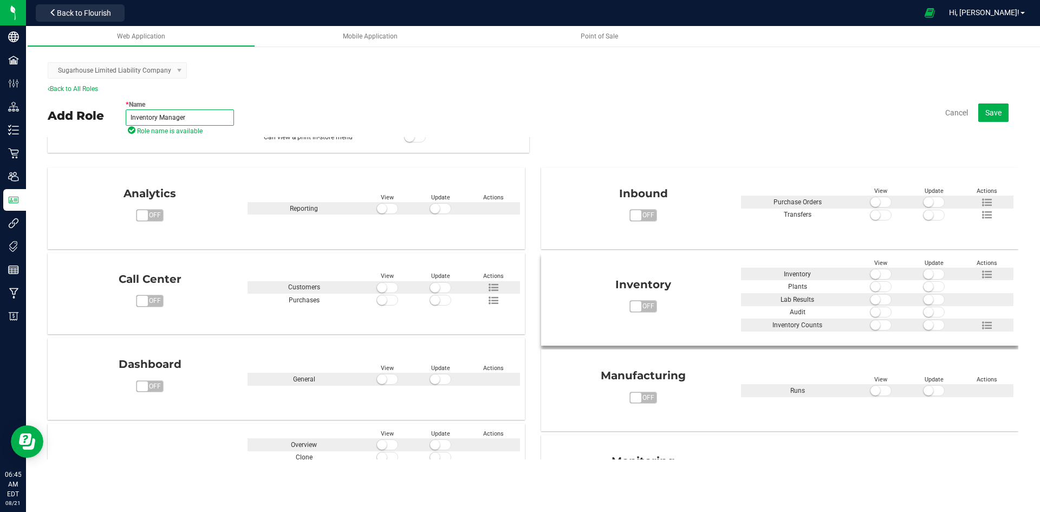
scroll to position [54, 0]
click at [881, 275] on span at bounding box center [881, 275] width 22 height 11
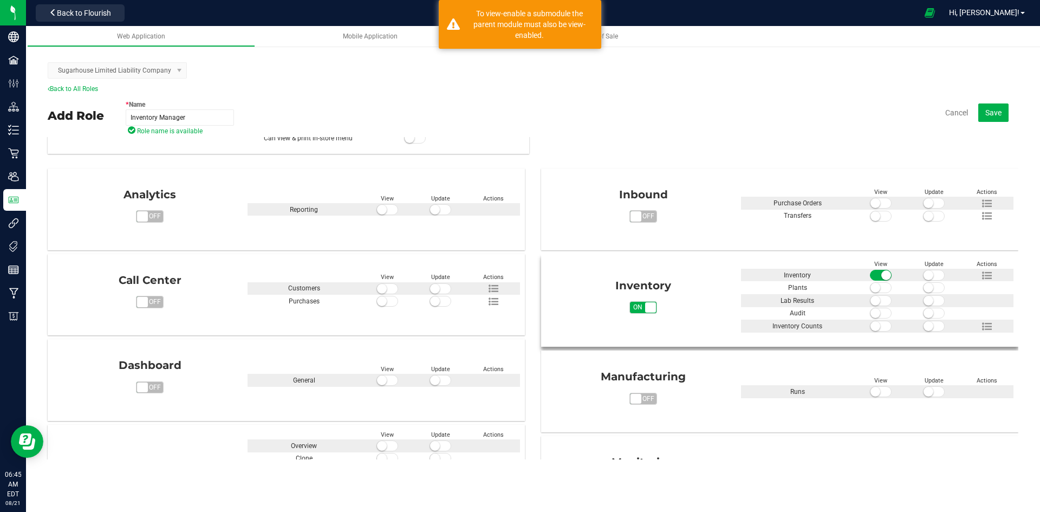
click at [929, 275] on span at bounding box center [934, 275] width 22 height 11
click at [878, 299] on span at bounding box center [881, 300] width 22 height 11
click at [931, 302] on span at bounding box center [934, 300] width 22 height 11
click at [875, 315] on span at bounding box center [881, 313] width 22 height 11
click at [931, 311] on span at bounding box center [934, 313] width 22 height 11
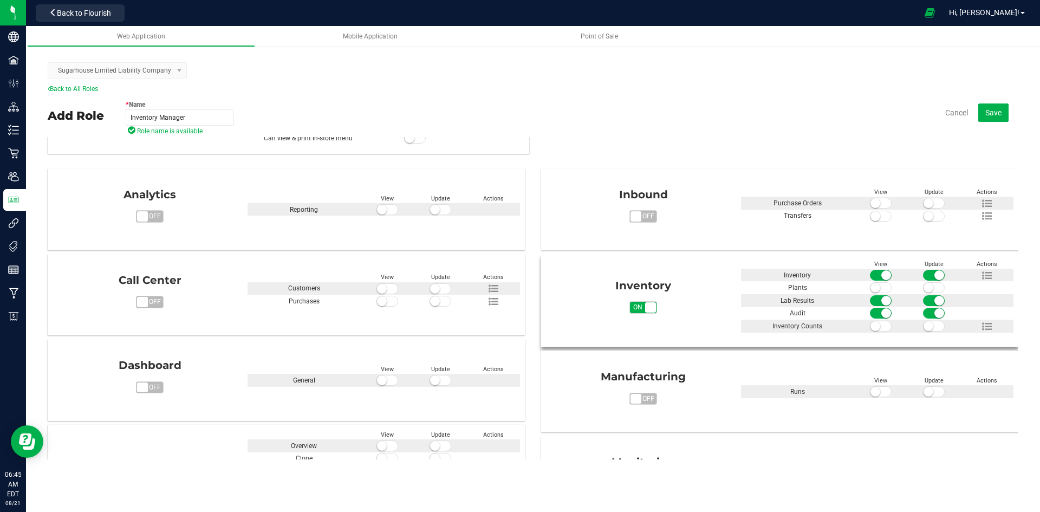
click at [876, 328] on span at bounding box center [881, 326] width 22 height 11
click at [927, 323] on span at bounding box center [934, 326] width 22 height 11
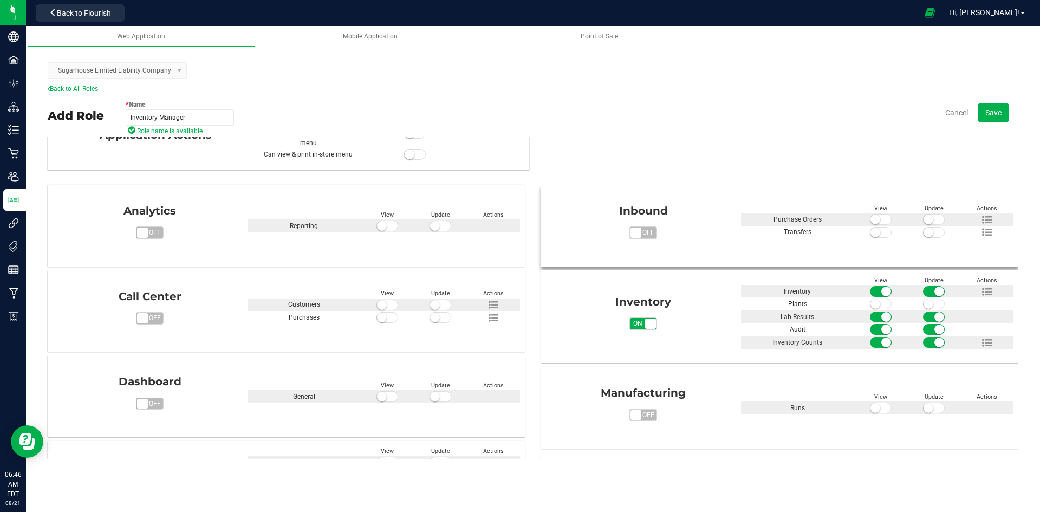
scroll to position [108, 0]
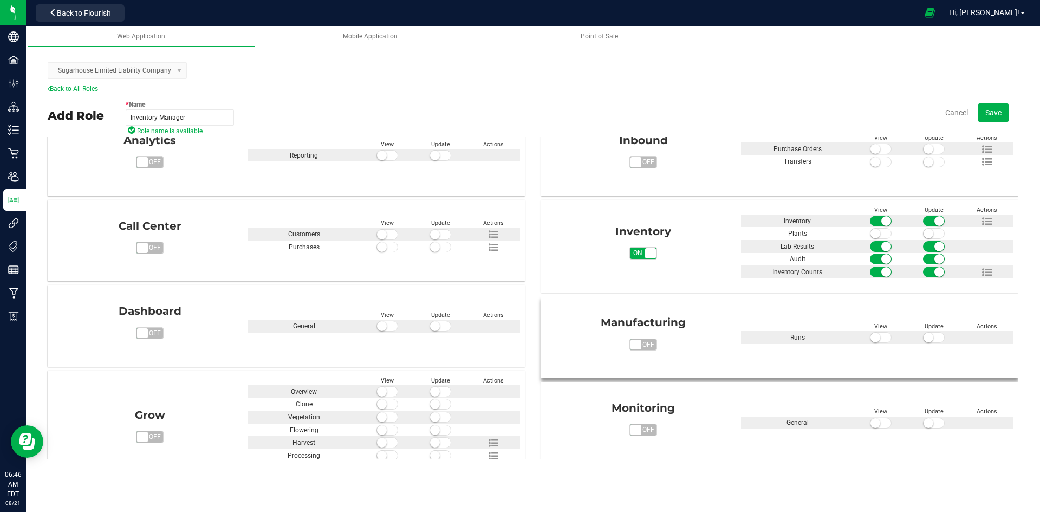
click at [877, 335] on span at bounding box center [881, 337] width 22 height 11
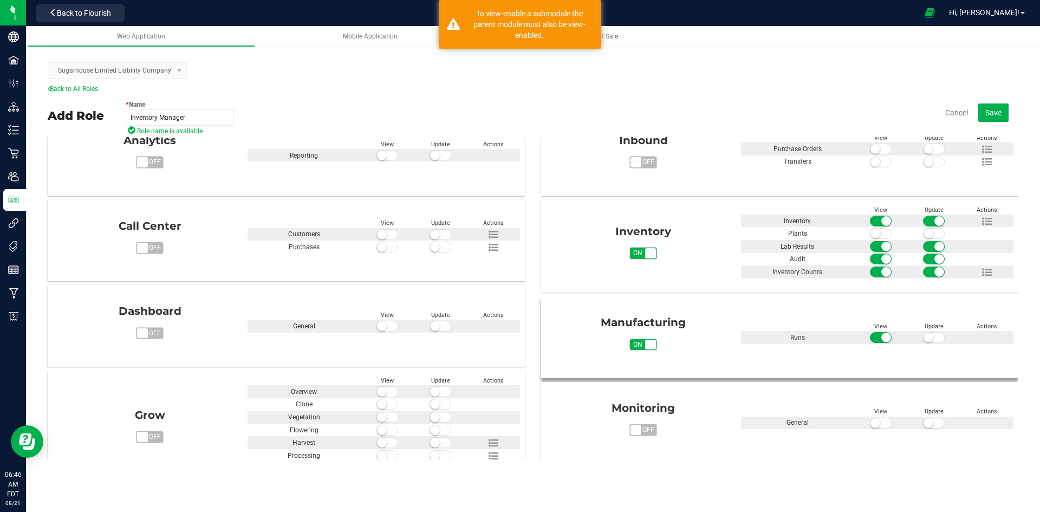
click at [931, 336] on span at bounding box center [934, 337] width 22 height 11
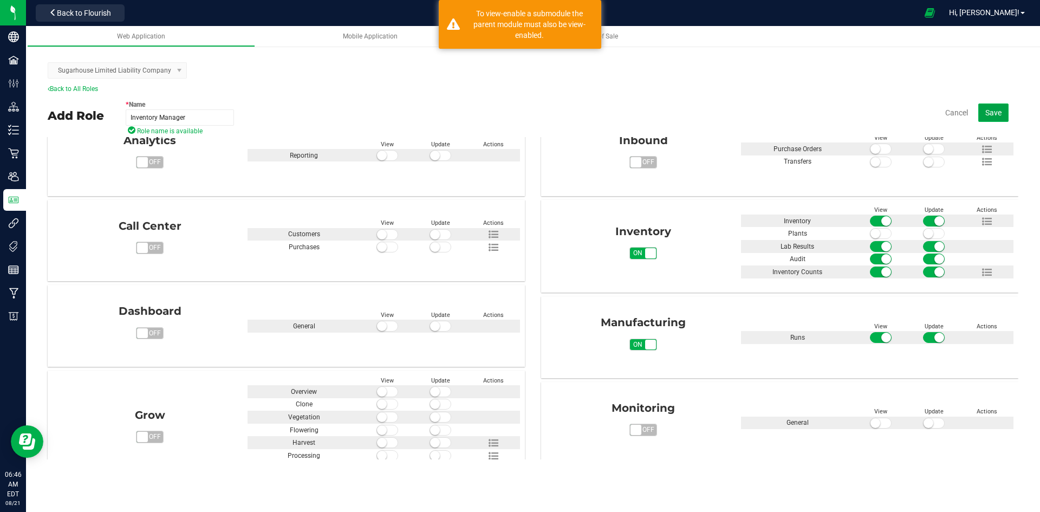
click at [993, 114] on span "Save" at bounding box center [993, 112] width 16 height 9
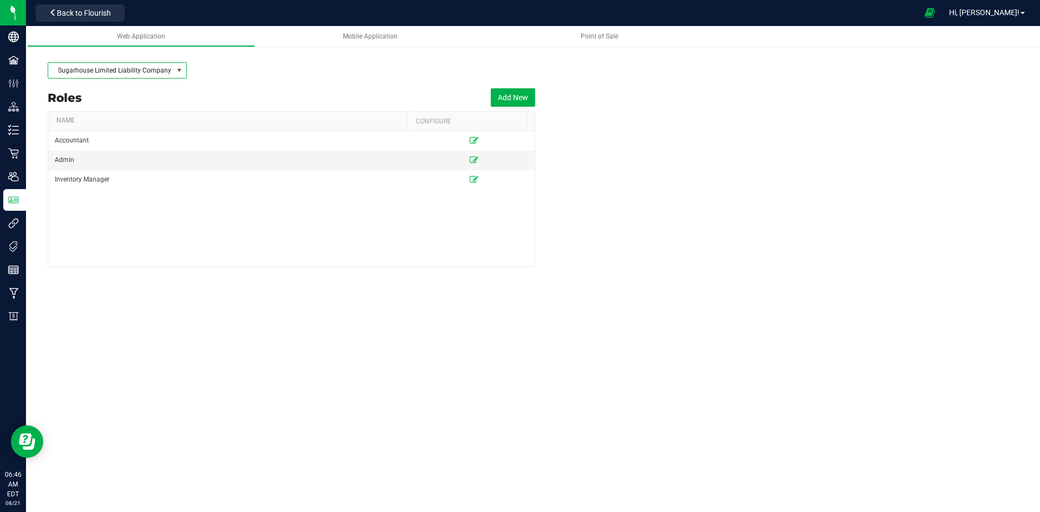
click at [112, 70] on span "Sugarhouse Limited Liability Company" at bounding box center [110, 70] width 125 height 15
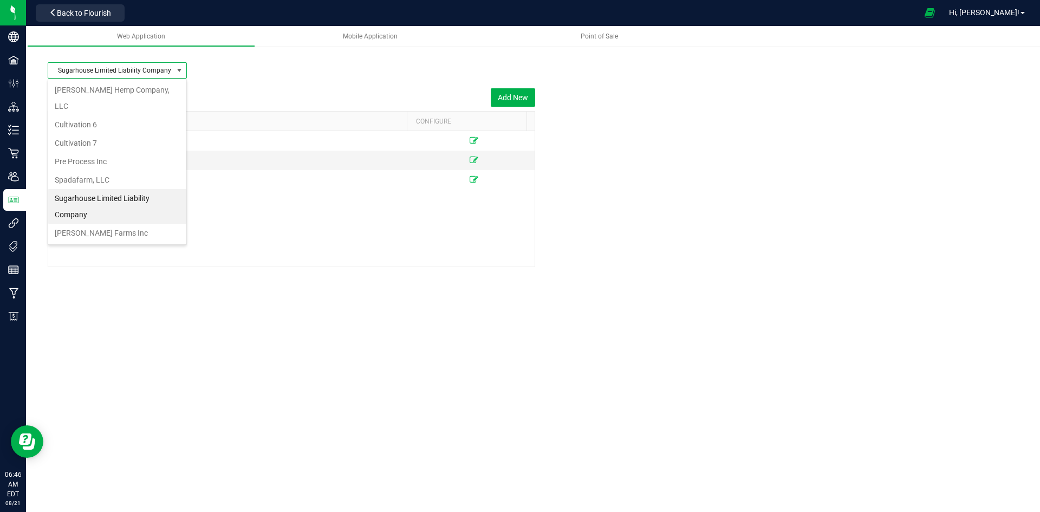
scroll to position [16, 139]
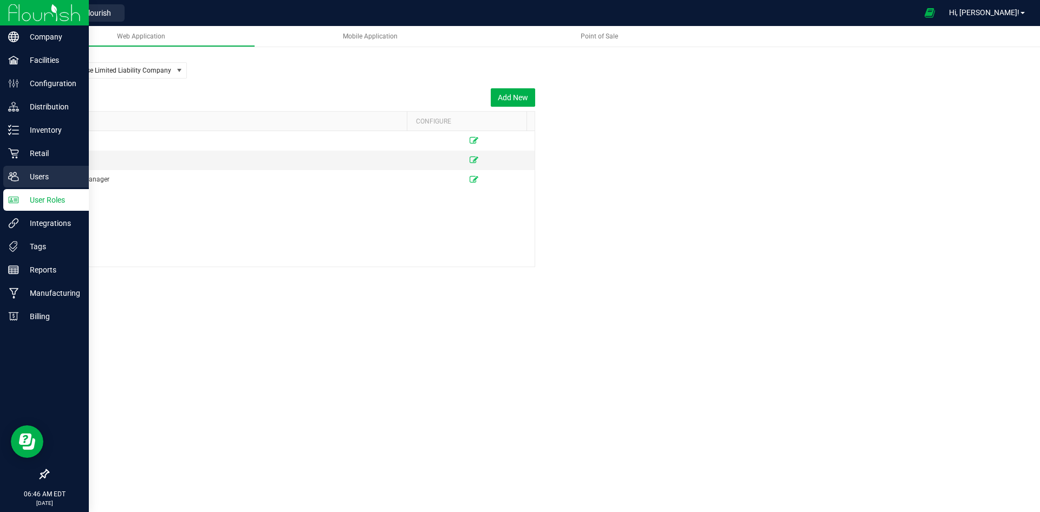
click at [14, 177] on icon at bounding box center [13, 176] width 11 height 11
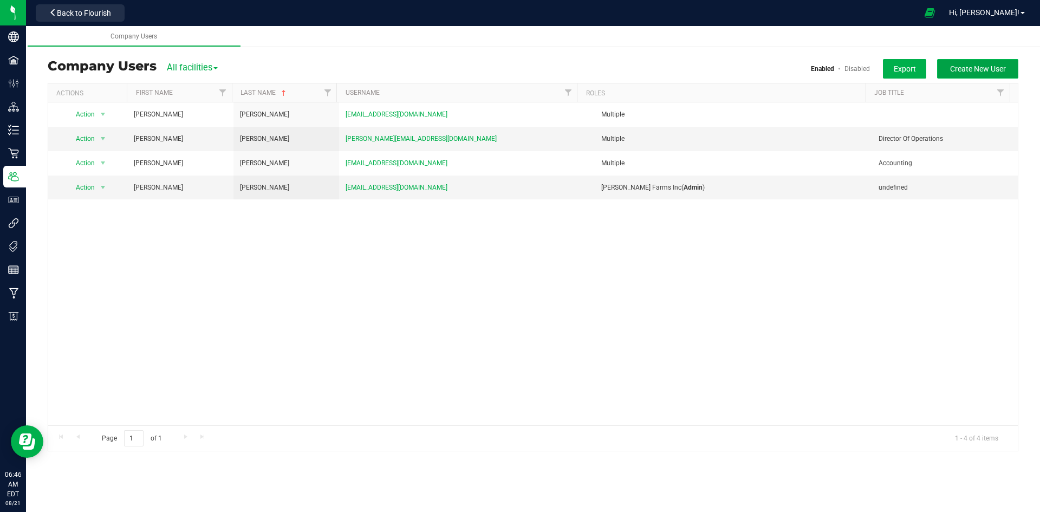
click at [979, 69] on span "Create New User" at bounding box center [978, 68] width 56 height 9
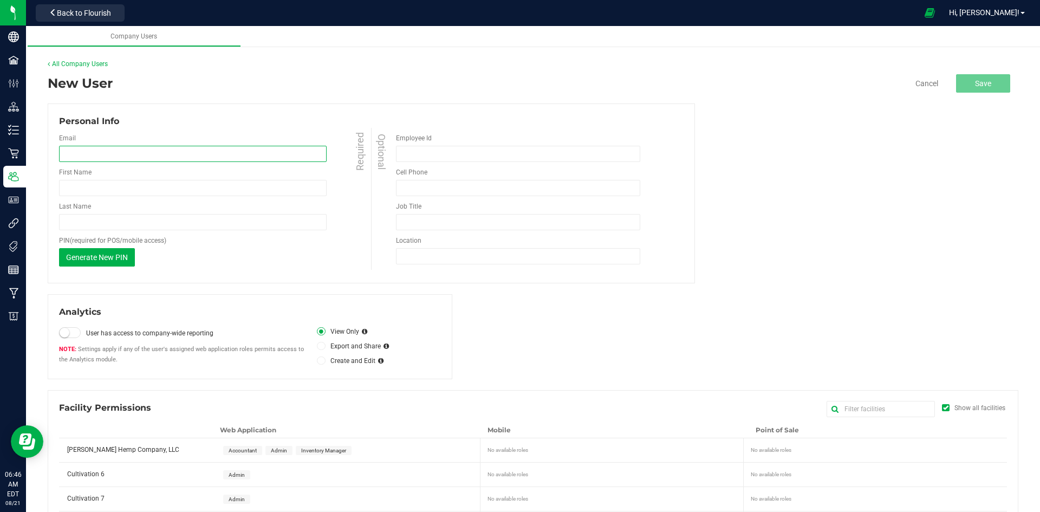
click at [201, 154] on input "email" at bounding box center [193, 154] width 268 height 16
click at [200, 153] on input "email" at bounding box center [193, 154] width 268 height 16
click at [247, 113] on div "Personal Info Email Required First Name Required Last Name Required PIN" at bounding box center [371, 193] width 647 height 180
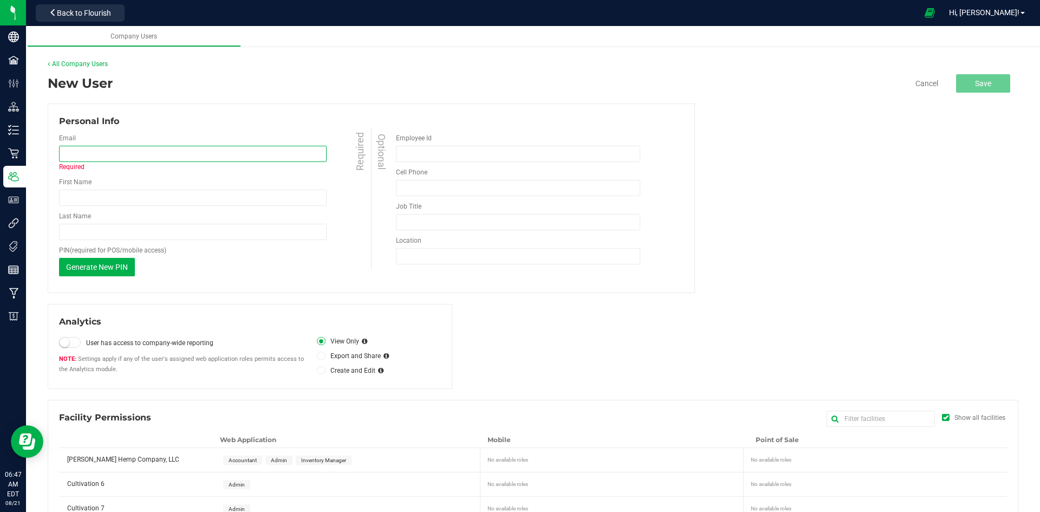
click at [240, 149] on input "email" at bounding box center [193, 154] width 268 height 16
drag, startPoint x: 138, startPoint y: 157, endPoint x: 43, endPoint y: 148, distance: 95.7
click at [43, 148] on div "[PERSON_NAME] Farms Inc Users All Company Users New User Cancel Save Personal I…" at bounding box center [533, 344] width 1014 height 592
type input "[PERSON_NAME]"
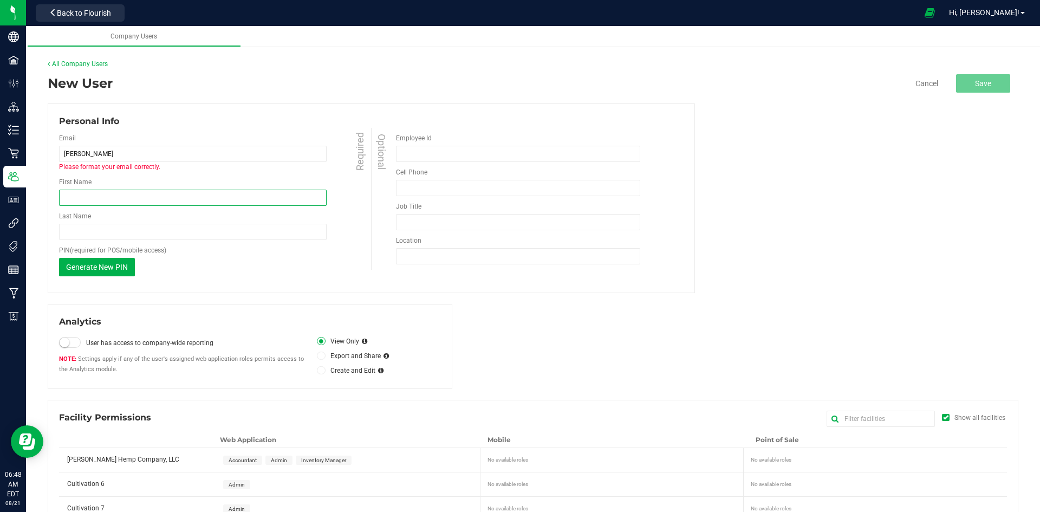
click at [119, 195] on input "First Name" at bounding box center [193, 198] width 268 height 16
type input "[PERSON_NAME]"
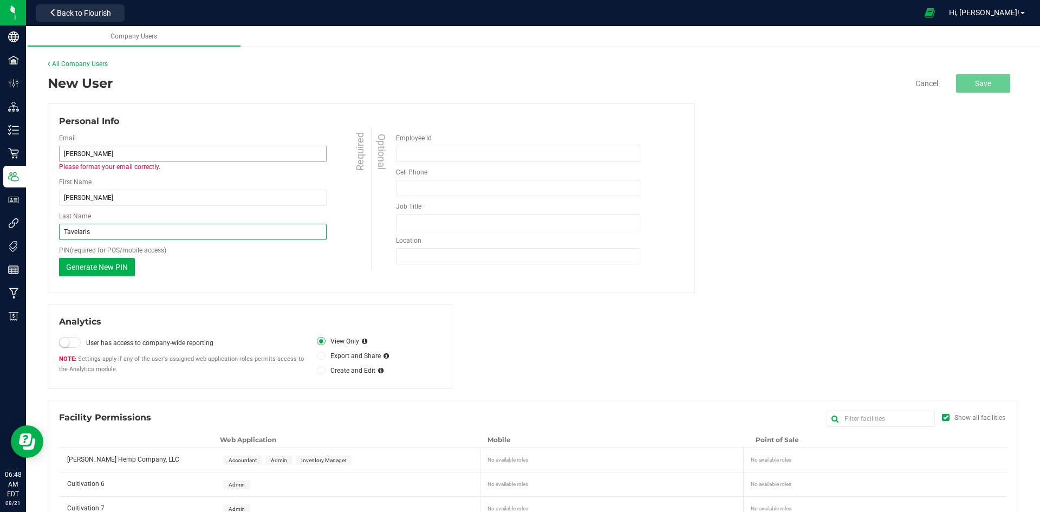
type input "Tavelaris"
drag, startPoint x: 125, startPoint y: 149, endPoint x: 43, endPoint y: 155, distance: 81.4
click at [43, 155] on div "[PERSON_NAME] Farms Inc Users All Company Users New User Cancel Save Personal I…" at bounding box center [533, 344] width 1014 height 592
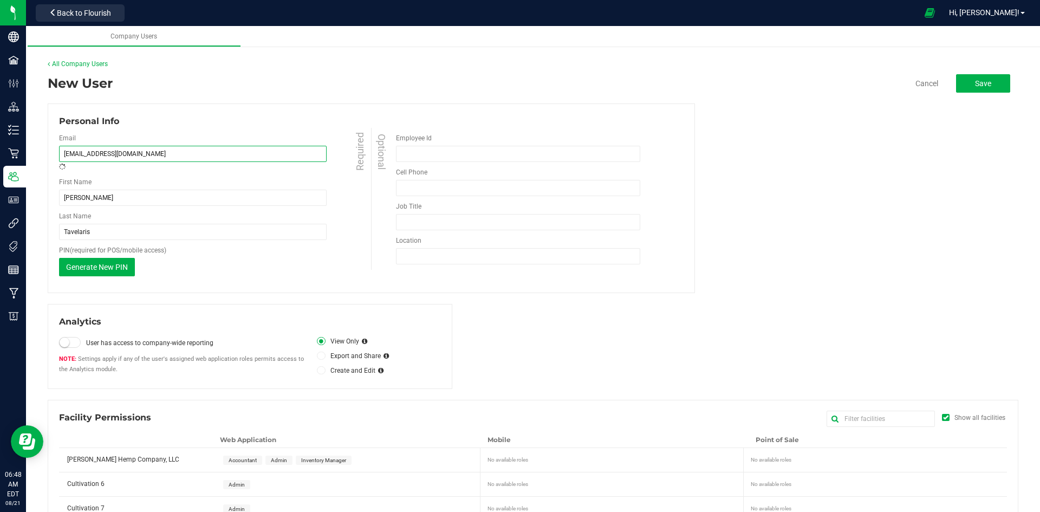
type input "[EMAIL_ADDRESS][DOMAIN_NAME]"
click at [221, 119] on div "Personal Info" at bounding box center [371, 121] width 624 height 13
click at [432, 149] on input "Employee Id" at bounding box center [518, 154] width 244 height 16
click at [433, 227] on input "Job Title" at bounding box center [518, 222] width 244 height 16
type input "Inventory Manager"
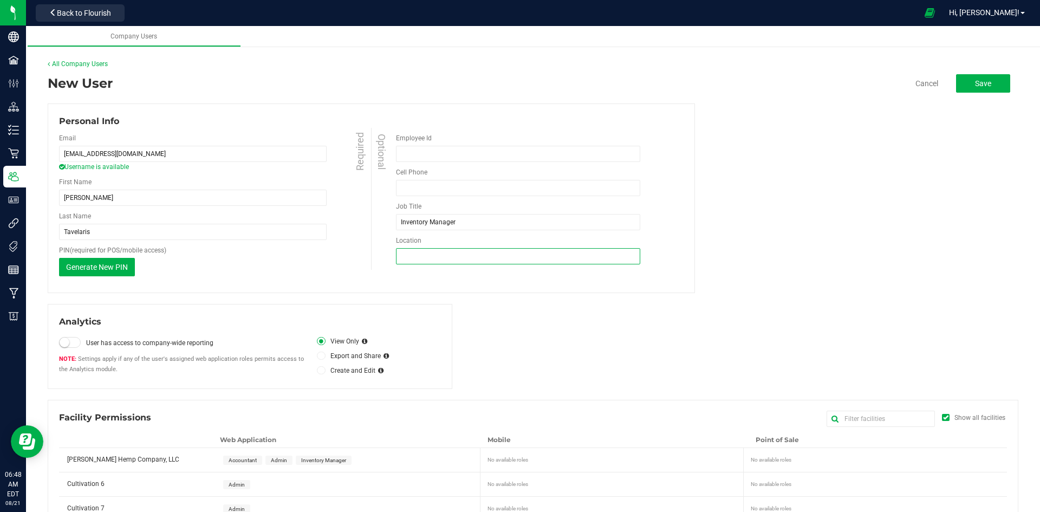
click at [432, 252] on input "Location" at bounding box center [518, 256] width 244 height 16
click at [439, 184] on input "tel" at bounding box center [518, 188] width 244 height 16
click at [804, 223] on div "Personal Info Email [EMAIL_ADDRESS][DOMAIN_NAME] Username is available Required…" at bounding box center [533, 198] width 970 height 190
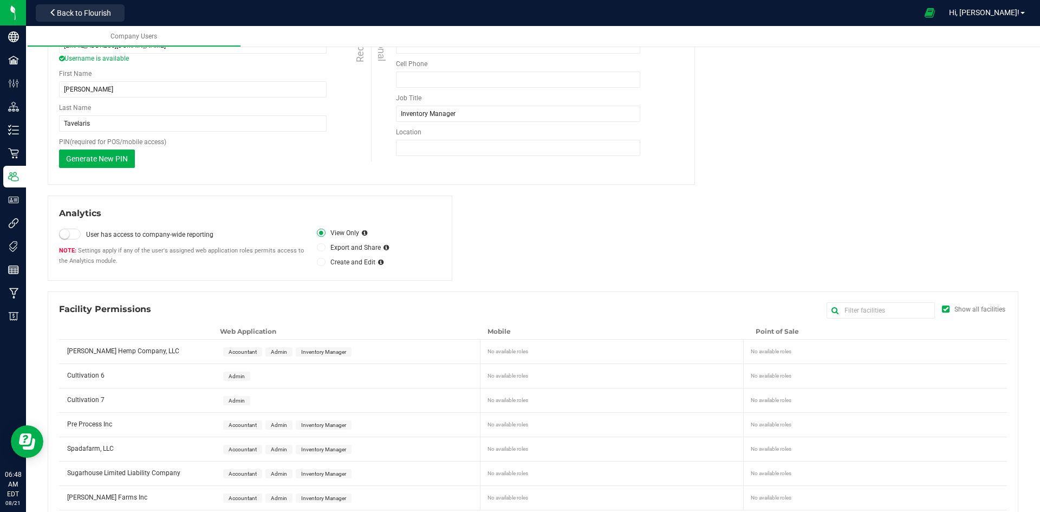
click at [319, 233] on icon at bounding box center [321, 233] width 4 height 0
click at [0, 0] on input "View Only" at bounding box center [0, 0] width 0 height 0
click at [502, 233] on div "Analytics User has access to company-wide reporting Settings apply if any of th…" at bounding box center [533, 237] width 970 height 85
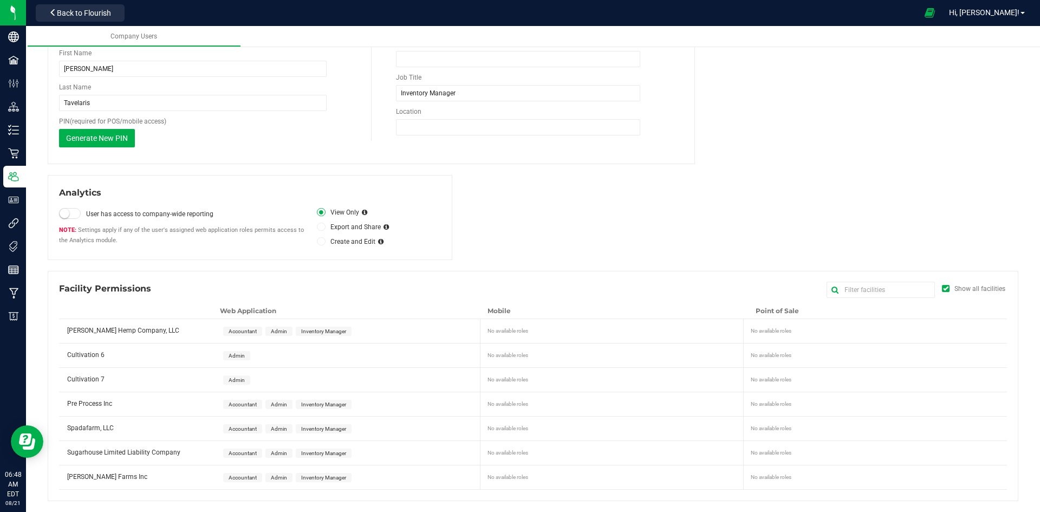
click at [321, 213] on span at bounding box center [321, 212] width 8 height 8
click at [0, 0] on input "View Only" at bounding box center [0, 0] width 0 height 0
click at [321, 330] on span "Inventory Manager" at bounding box center [323, 331] width 45 height 6
click at [327, 409] on span "Inventory Manager" at bounding box center [324, 404] width 56 height 9
click at [331, 430] on span "Inventory Manager" at bounding box center [323, 429] width 45 height 6
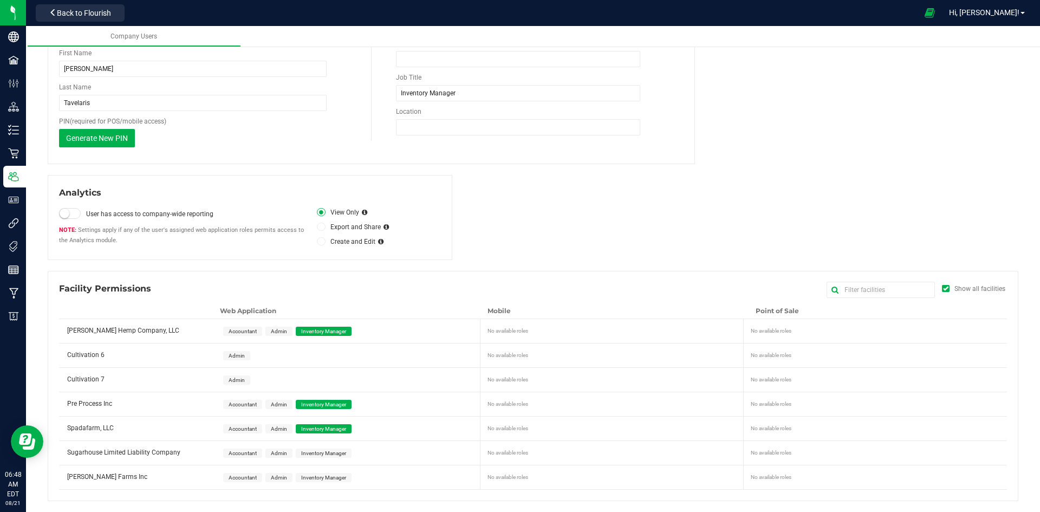
click at [336, 455] on span "Inventory Manager" at bounding box center [323, 453] width 45 height 6
click at [336, 477] on span "Inventory Manager" at bounding box center [323, 477] width 45 height 6
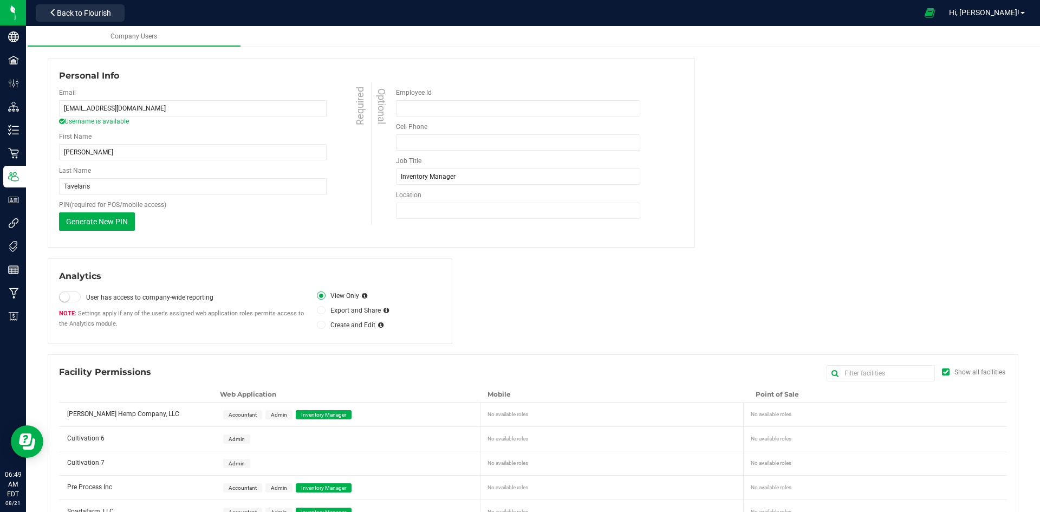
scroll to position [0, 0]
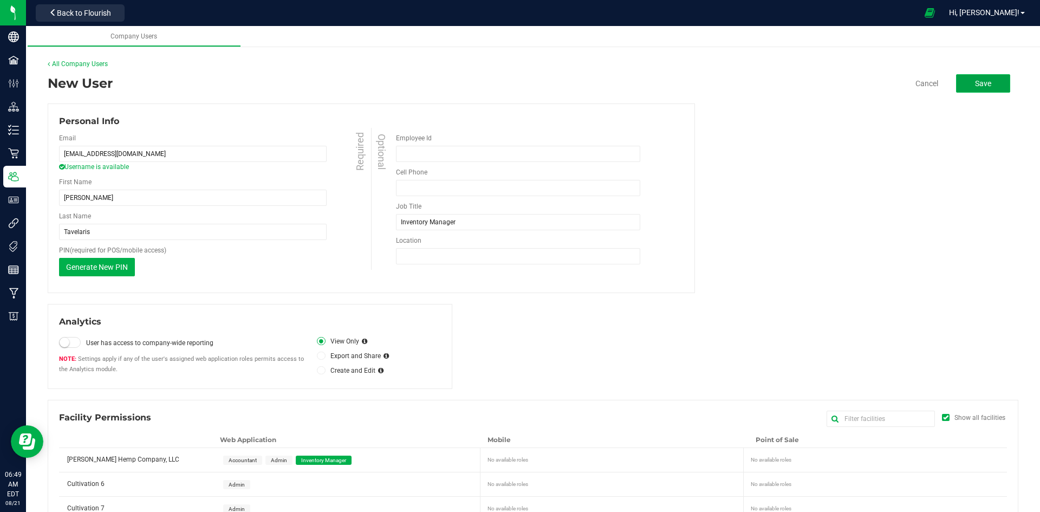
click at [981, 83] on span "Save" at bounding box center [983, 83] width 16 height 9
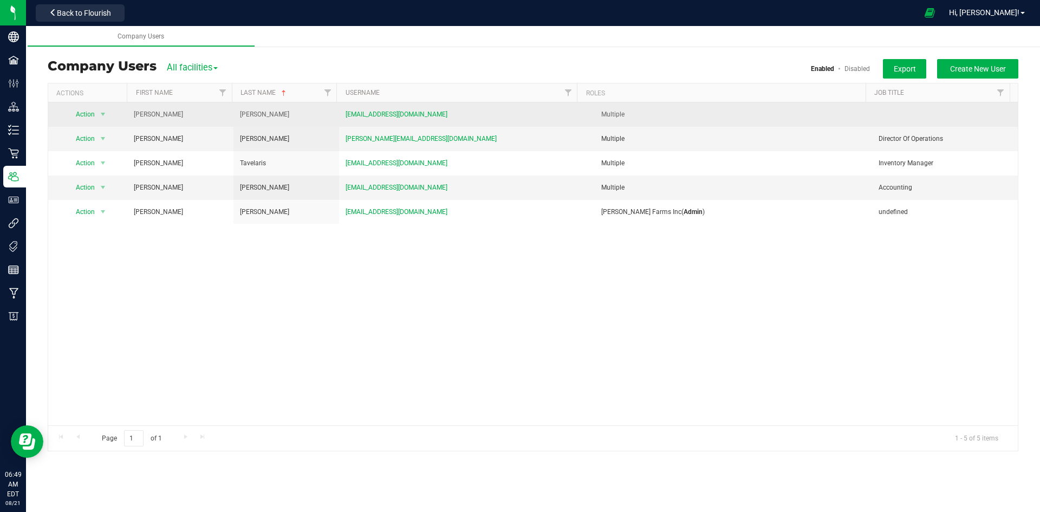
click at [617, 113] on span "Multiple" at bounding box center [612, 114] width 23 height 8
click at [925, 109] on td at bounding box center [945, 114] width 146 height 24
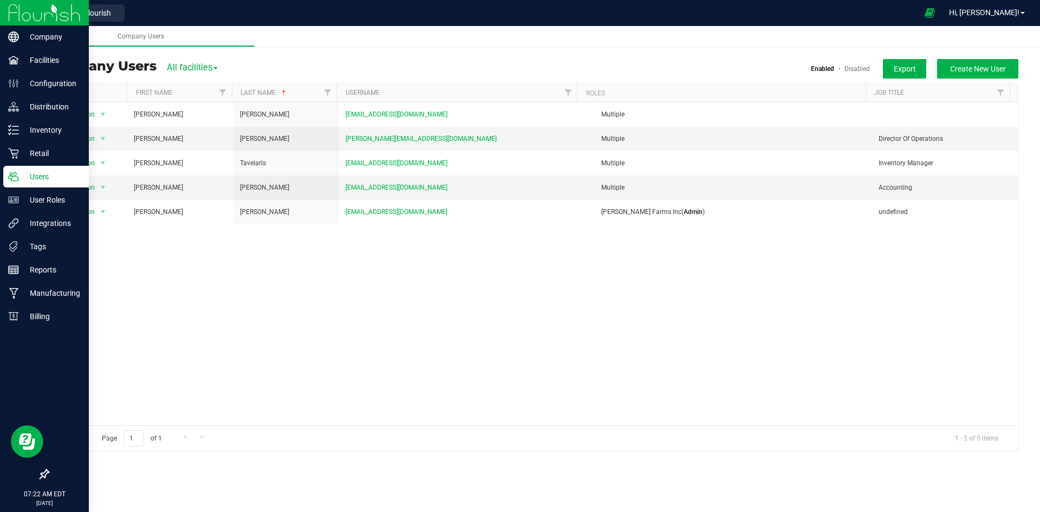
click at [32, 20] on img at bounding box center [44, 12] width 73 height 25
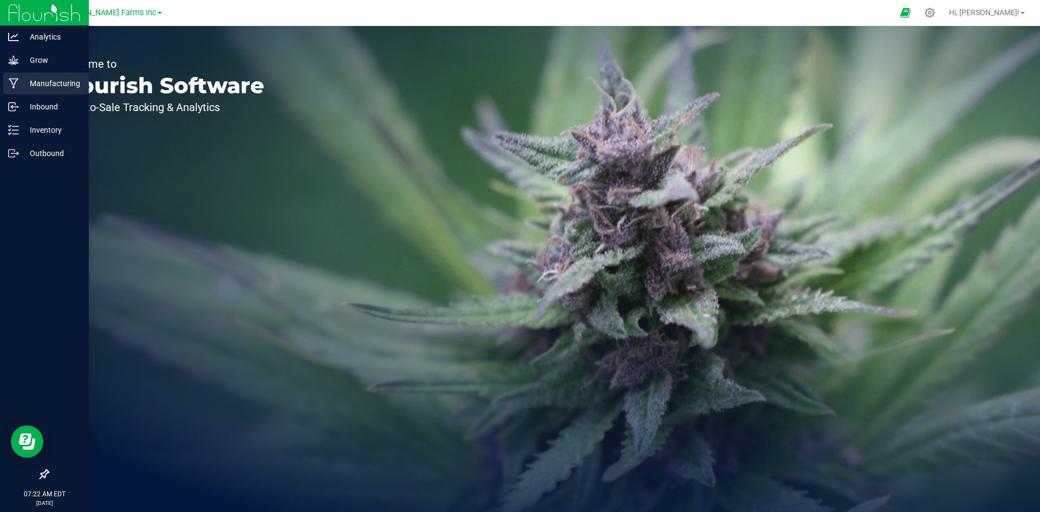
click at [45, 83] on p "Manufacturing" at bounding box center [51, 83] width 65 height 13
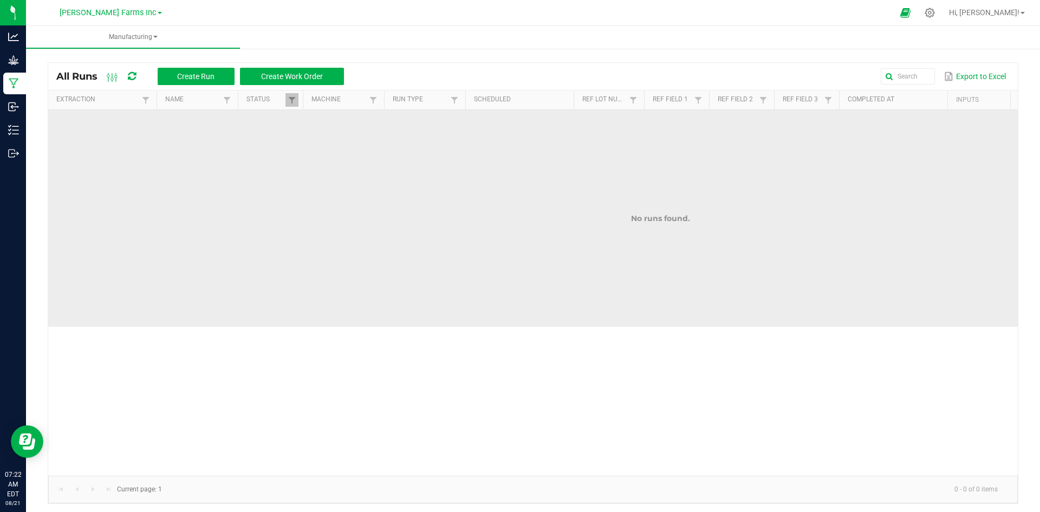
click at [219, 202] on td "No runs found." at bounding box center [660, 218] width 1224 height 217
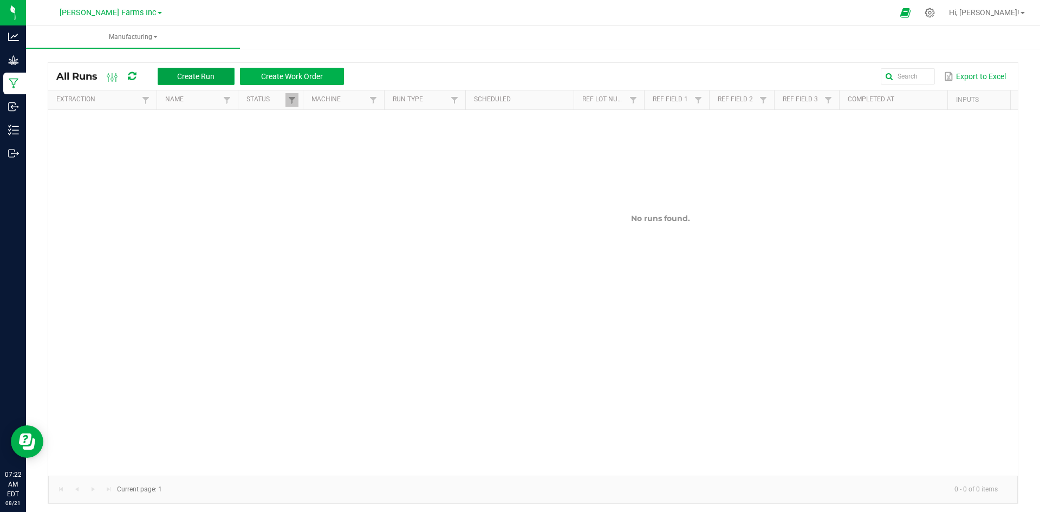
click at [214, 74] on span "Create Run" at bounding box center [195, 76] width 37 height 9
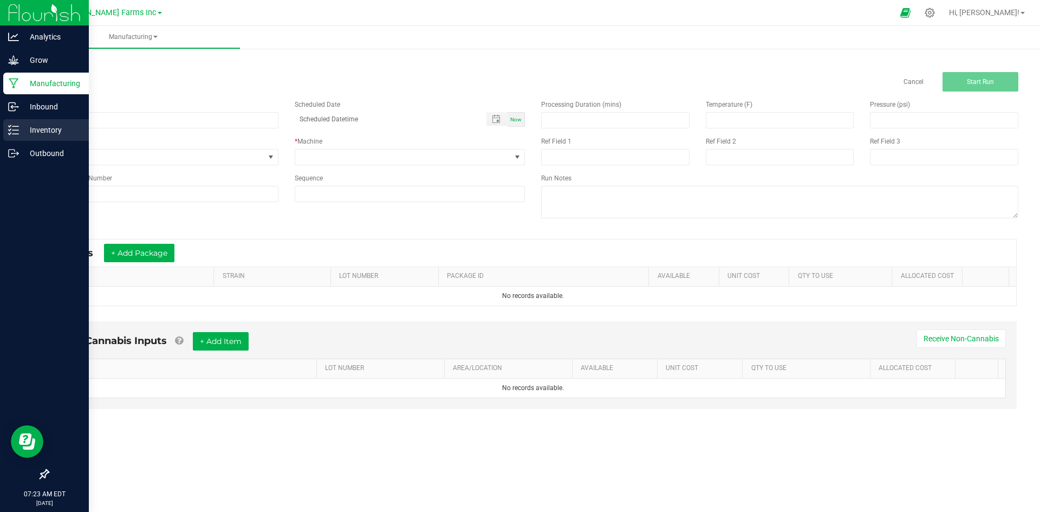
click at [50, 127] on p "Inventory" at bounding box center [51, 129] width 65 height 13
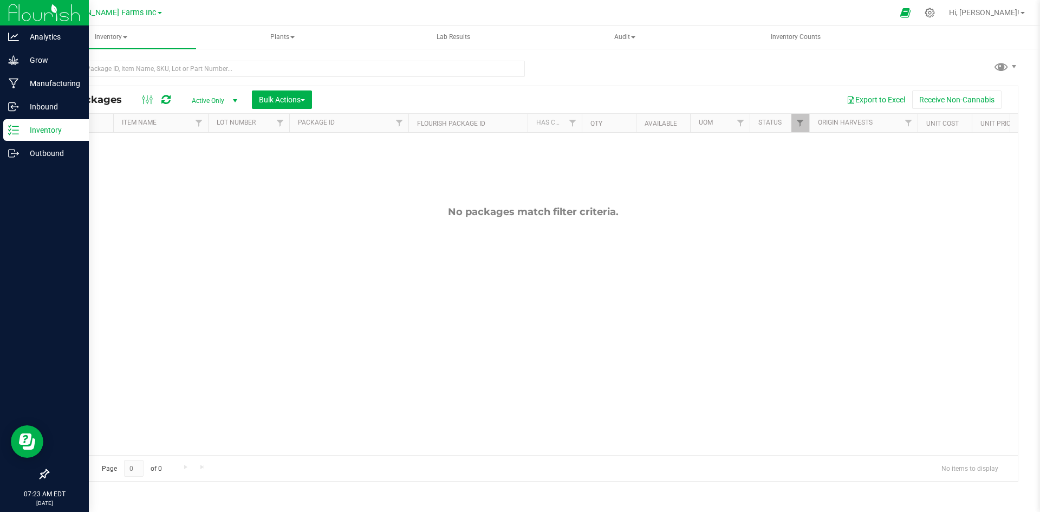
drag, startPoint x: 94, startPoint y: 152, endPoint x: 624, endPoint y: 224, distance: 535.0
click at [624, 224] on div "No packages match filter criteria." at bounding box center [532, 330] width 969 height 395
click at [678, 195] on div "No packages match filter criteria." at bounding box center [532, 330] width 969 height 395
click at [133, 11] on span "[PERSON_NAME] Farms Inc" at bounding box center [108, 13] width 97 height 10
click at [87, 97] on link "Spadafarm, LLC" at bounding box center [110, 95] width 158 height 15
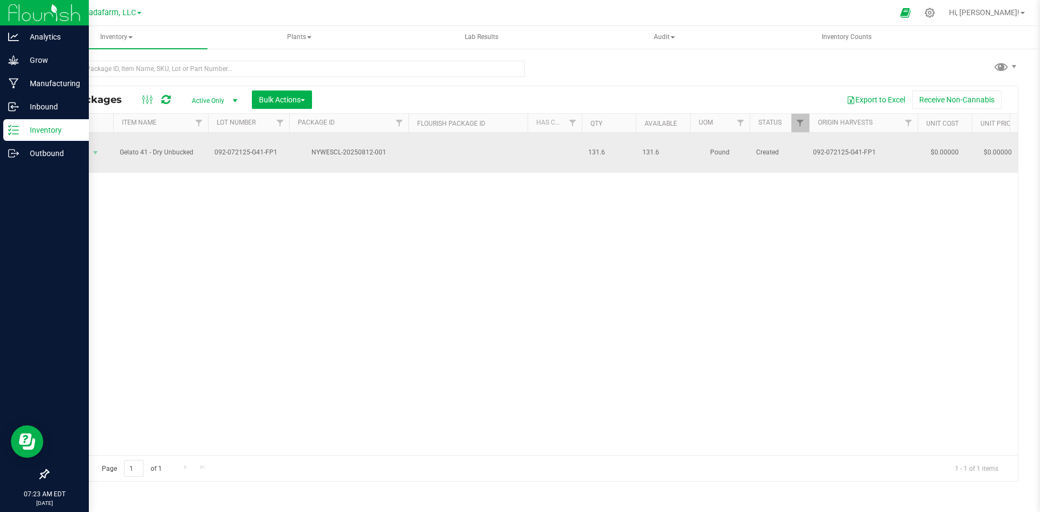
click at [311, 147] on div "NYWESCL-20250812-001" at bounding box center [349, 152] width 122 height 10
click at [371, 149] on div "NYWESCL-20250812-001" at bounding box center [349, 152] width 122 height 10
click at [417, 147] on td at bounding box center [467, 153] width 119 height 40
click at [353, 154] on td "NYWESCL-20250812-001" at bounding box center [348, 153] width 119 height 40
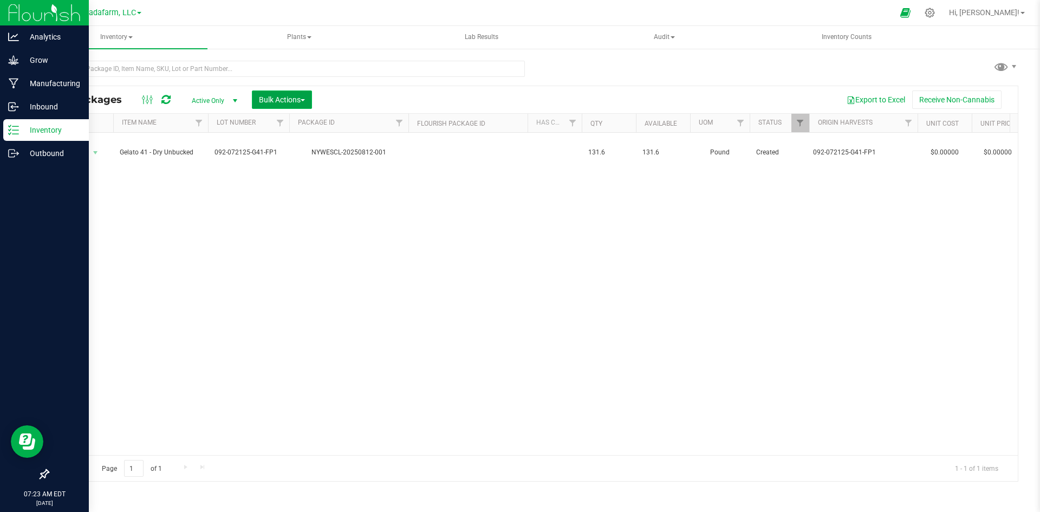
click at [297, 105] on button "Bulk Actions" at bounding box center [282, 99] width 60 height 18
click at [307, 126] on span "Add to manufacturing run" at bounding box center [299, 124] width 82 height 9
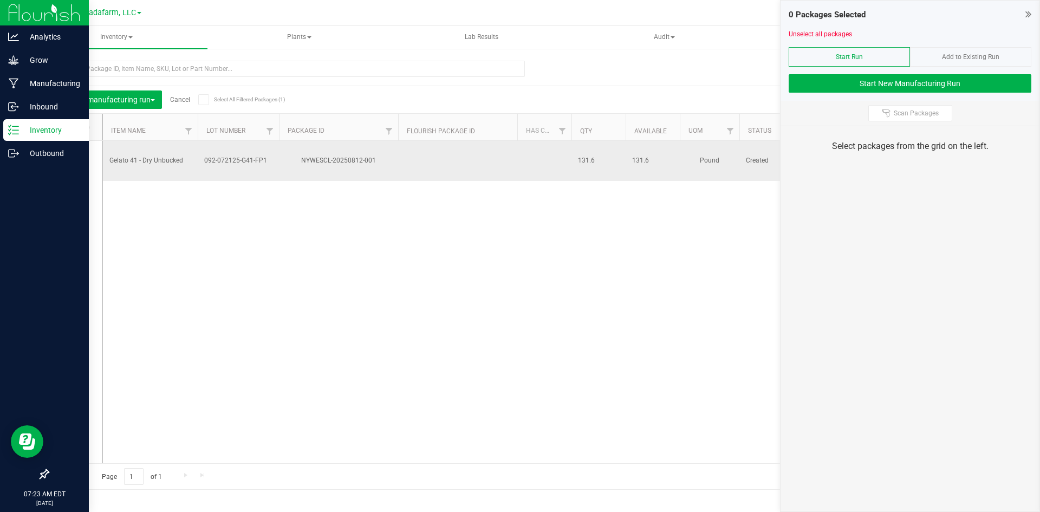
click at [369, 157] on div "NYWESCL-20250812-001" at bounding box center [338, 160] width 122 height 10
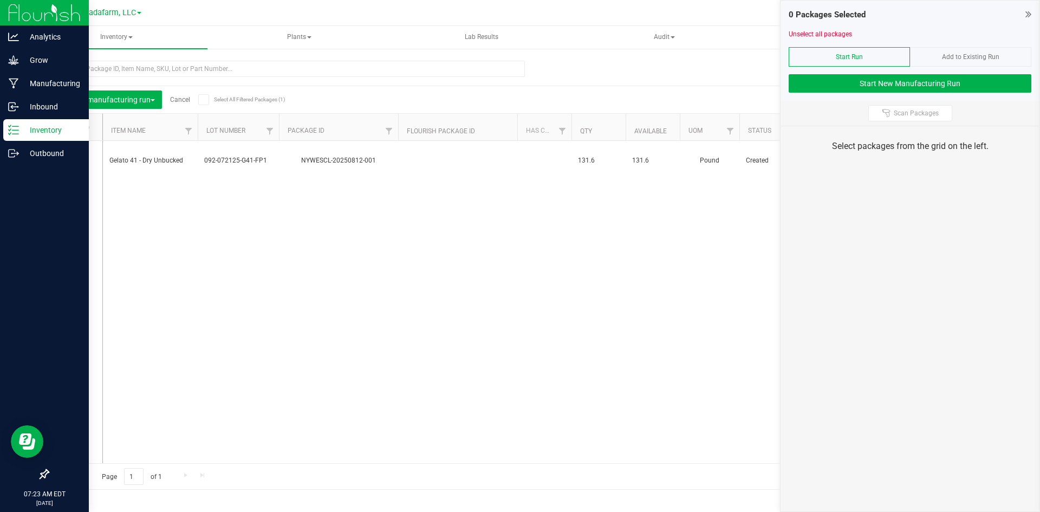
click at [863, 56] on div "Start Run" at bounding box center [848, 56] width 121 height 19
click at [862, 56] on span "Start Run" at bounding box center [849, 57] width 27 height 8
click at [939, 86] on button "Start New Manufacturing Run" at bounding box center [909, 83] width 243 height 18
click at [70, 153] on icon at bounding box center [72, 153] width 7 height 0
click at [0, 0] on input "checkbox" at bounding box center [0, 0] width 0 height 0
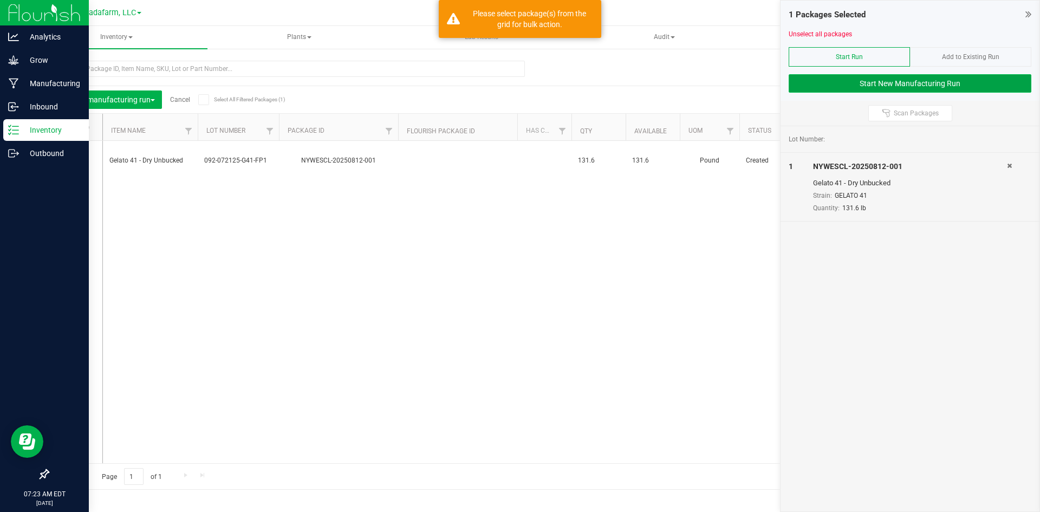
click at [870, 87] on button "Start New Manufacturing Run" at bounding box center [909, 83] width 243 height 18
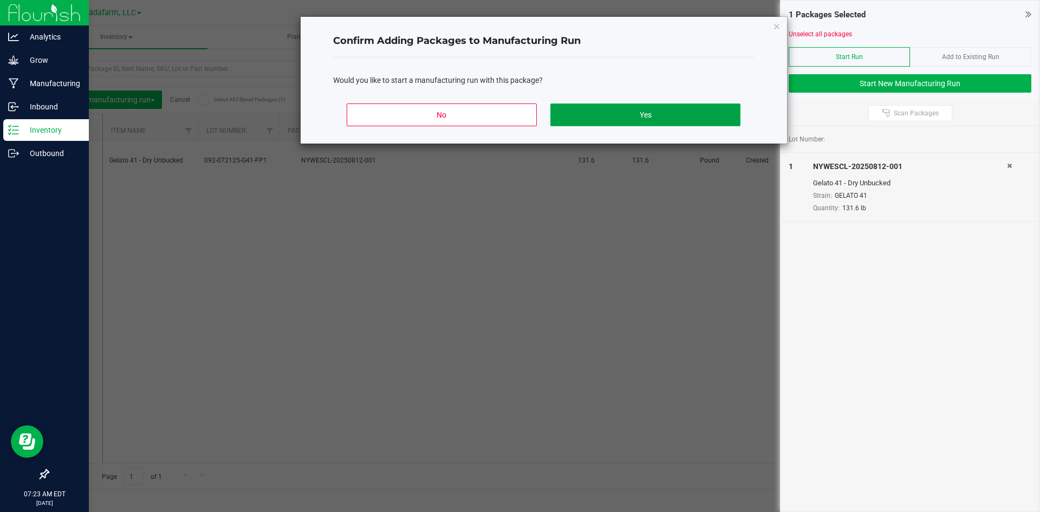
click at [588, 114] on button "Yes" at bounding box center [645, 114] width 190 height 23
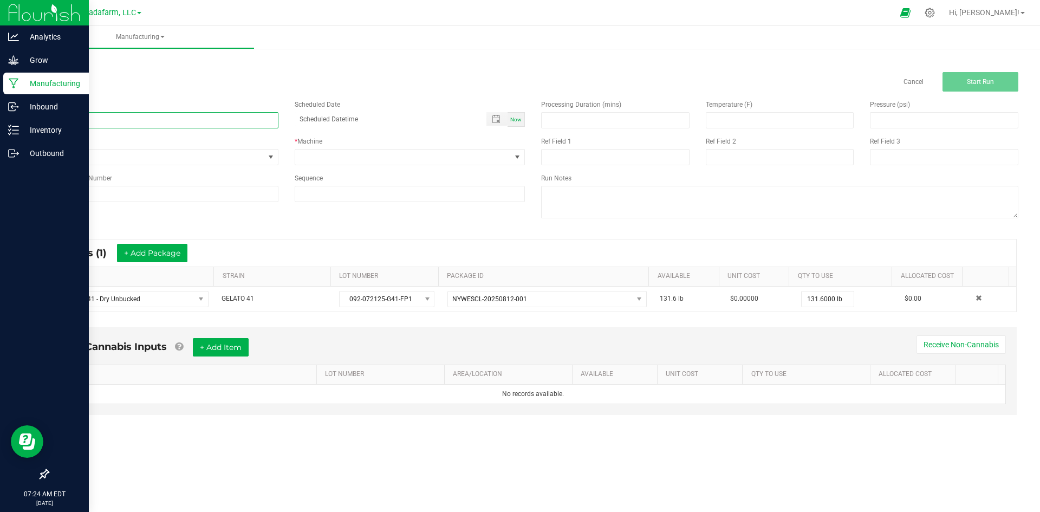
click at [216, 119] on input at bounding box center [163, 120] width 231 height 16
click at [211, 76] on div "Cancel Start Run" at bounding box center [533, 81] width 987 height 19
click at [195, 117] on input at bounding box center [163, 120] width 231 height 16
type input "092-072125-G41-FP1 TRIM RUN"
click at [311, 148] on div "* Machine" at bounding box center [409, 150] width 247 height 29
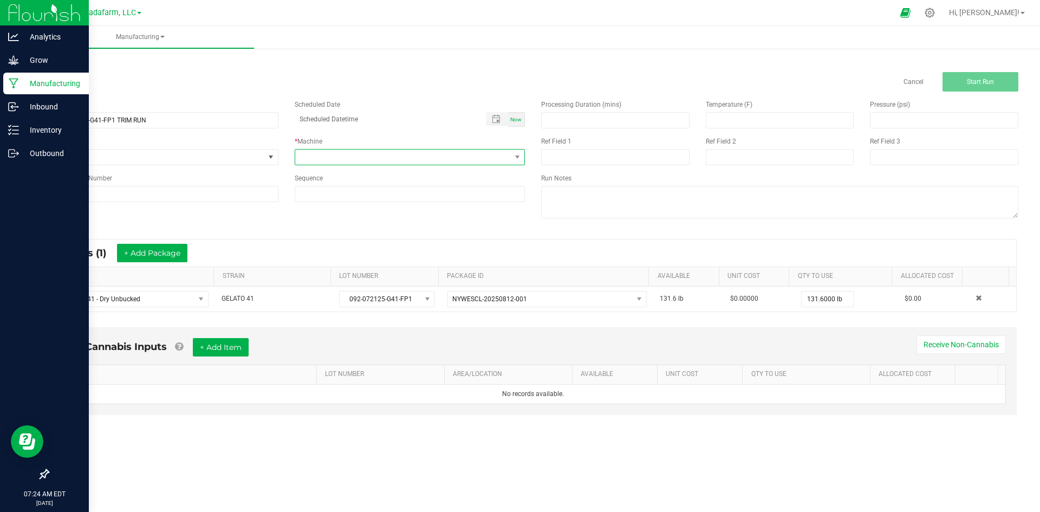
click at [315, 159] on span at bounding box center [403, 156] width 216 height 15
click at [315, 204] on li "TRIM TEAM" at bounding box center [410, 203] width 230 height 18
click at [607, 121] on input at bounding box center [615, 120] width 147 height 15
type input "-1"
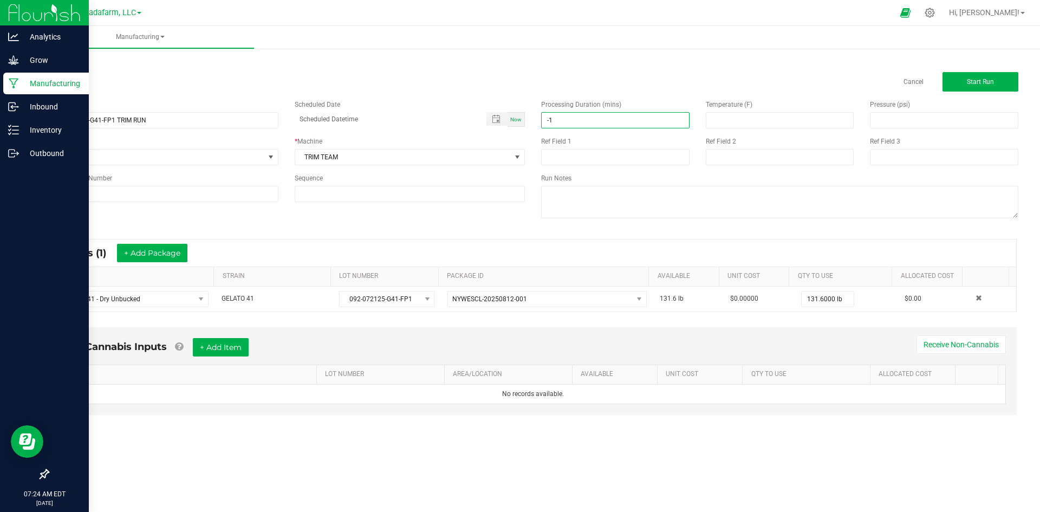
drag, startPoint x: 556, startPoint y: 124, endPoint x: 520, endPoint y: 127, distance: 35.3
click at [520, 127] on div "Name 092-072125-G41-FP1 TRIM RUN Scheduled Date Now Run Type None * Machine TRI…" at bounding box center [533, 161] width 987 height 138
click at [231, 347] on button "+ Add Item" at bounding box center [221, 347] width 56 height 18
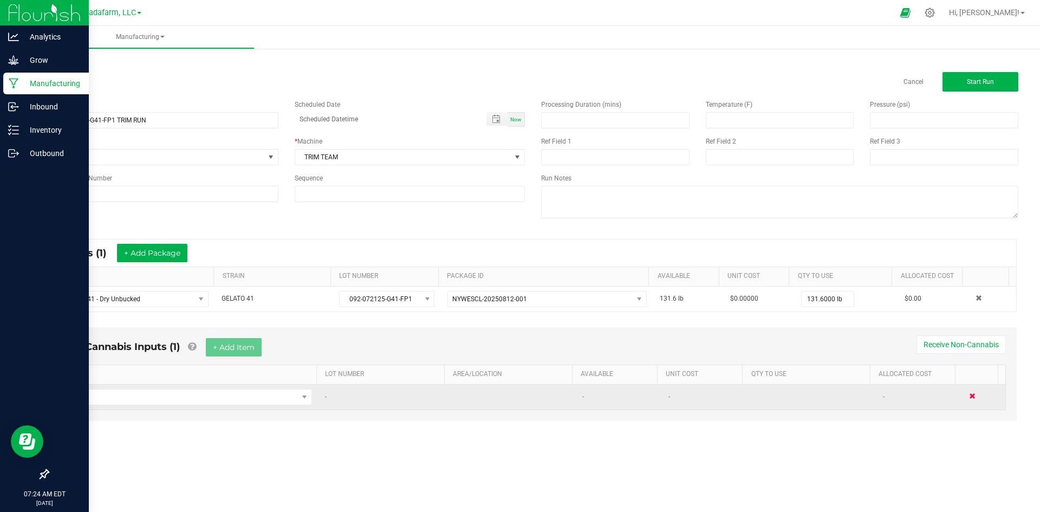
click at [969, 396] on span at bounding box center [972, 396] width 6 height 6
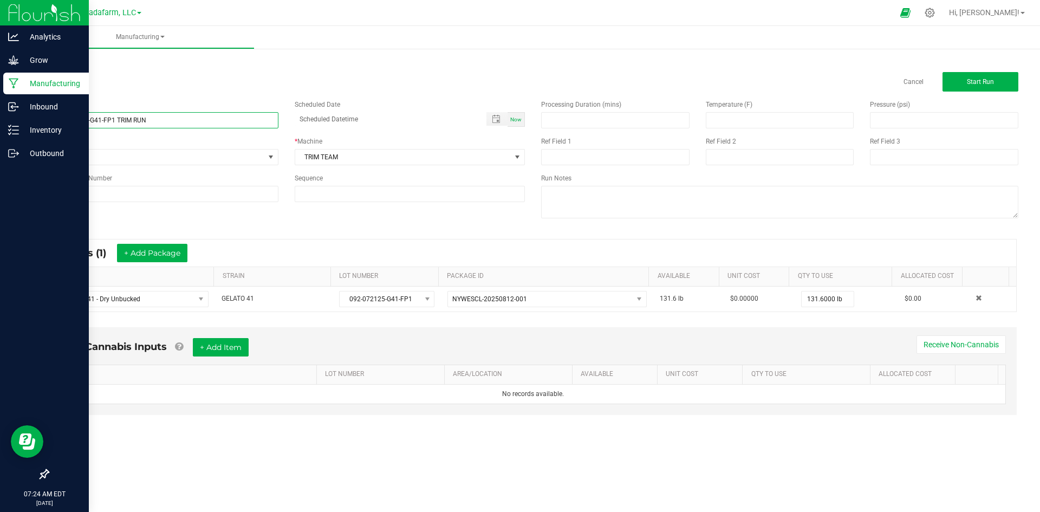
click at [140, 118] on input "092-072125-G41-FP1 TRIM RUN" at bounding box center [163, 120] width 231 height 16
click at [982, 80] on span "Start Run" at bounding box center [980, 82] width 27 height 8
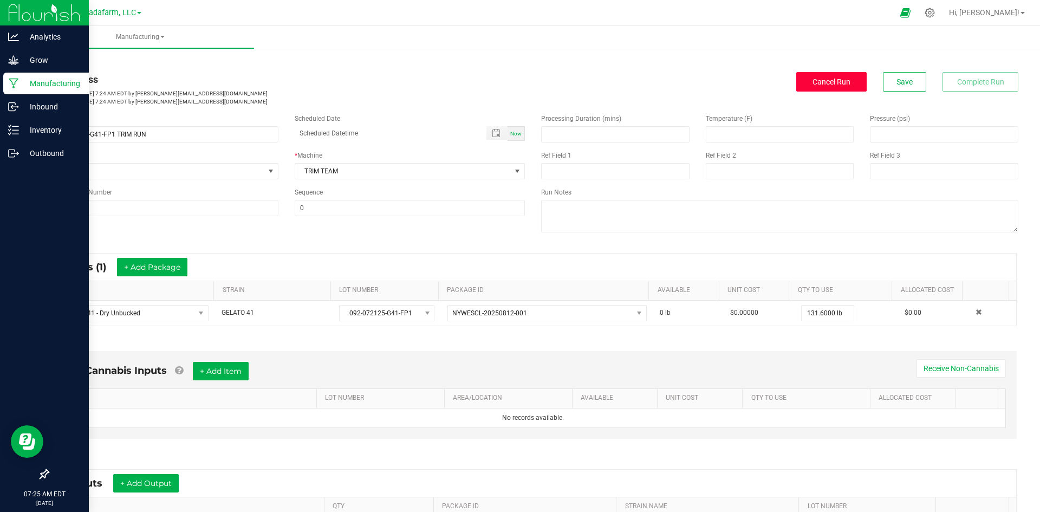
click at [838, 77] on span "Cancel Run" at bounding box center [831, 81] width 38 height 9
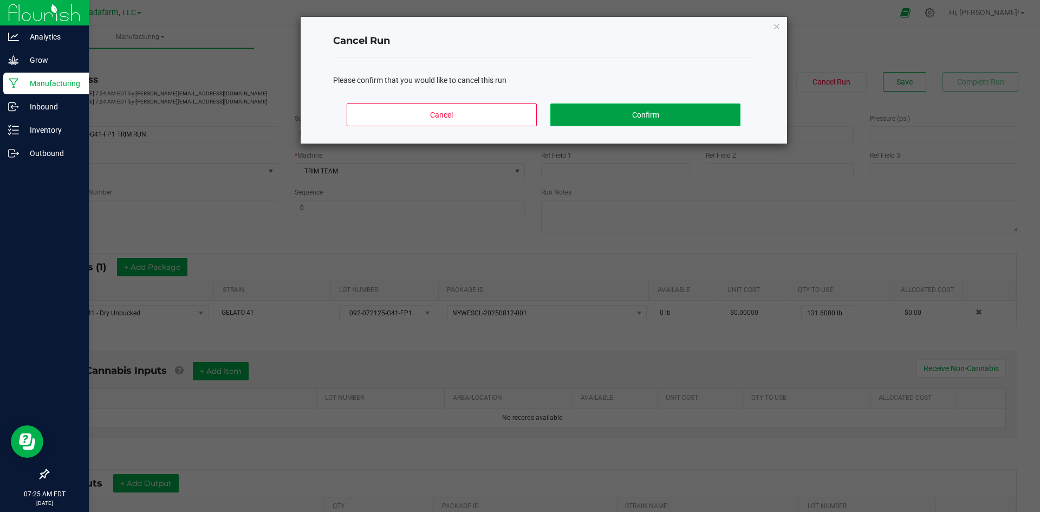
click at [621, 116] on button "Confirm" at bounding box center [645, 114] width 190 height 23
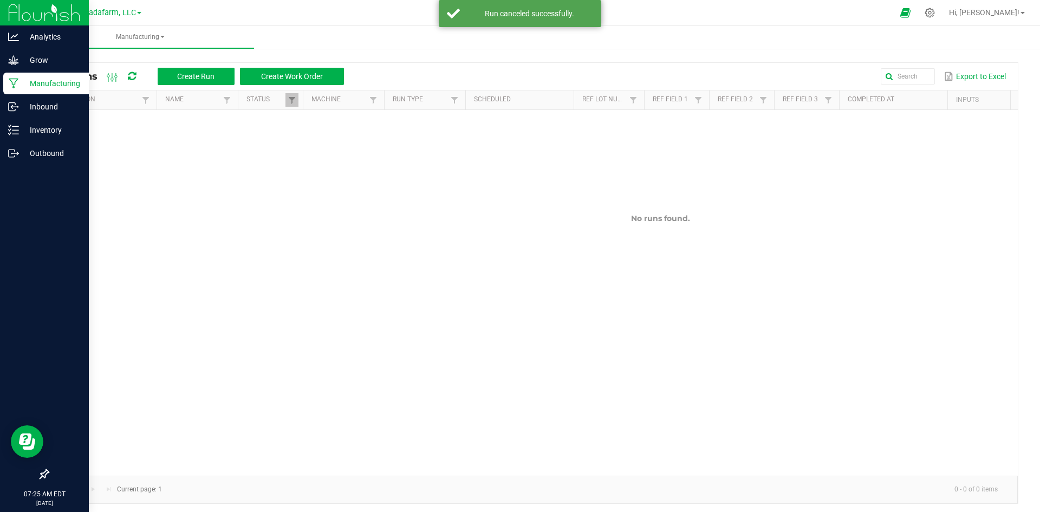
click at [23, 80] on p "Manufacturing" at bounding box center [51, 83] width 65 height 13
click at [38, 15] on img at bounding box center [44, 12] width 73 height 25
